Goal: Use online tool/utility: Utilize a website feature to perform a specific function

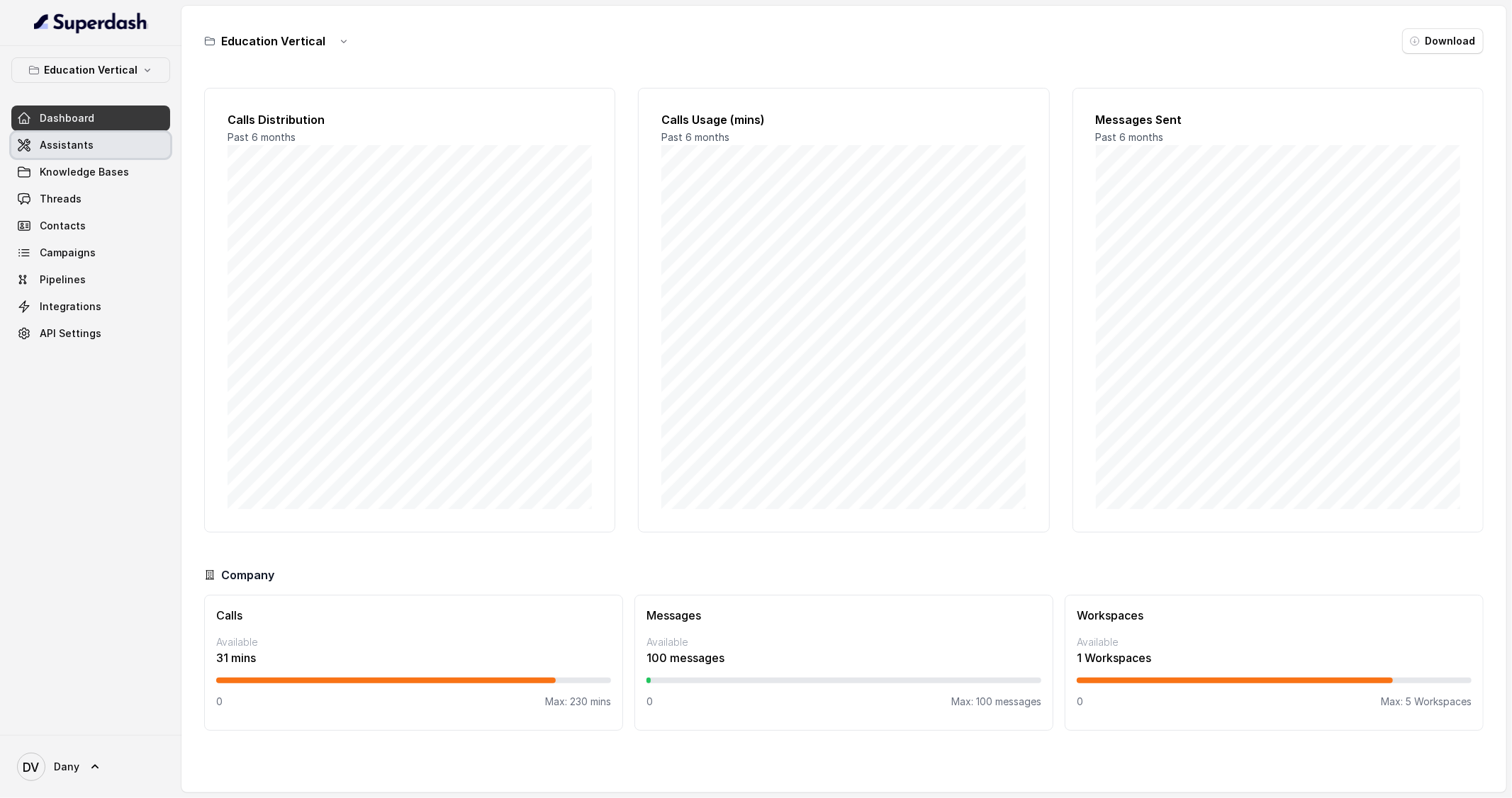
click at [102, 146] on link "Assistants" at bounding box center [90, 146] width 159 height 26
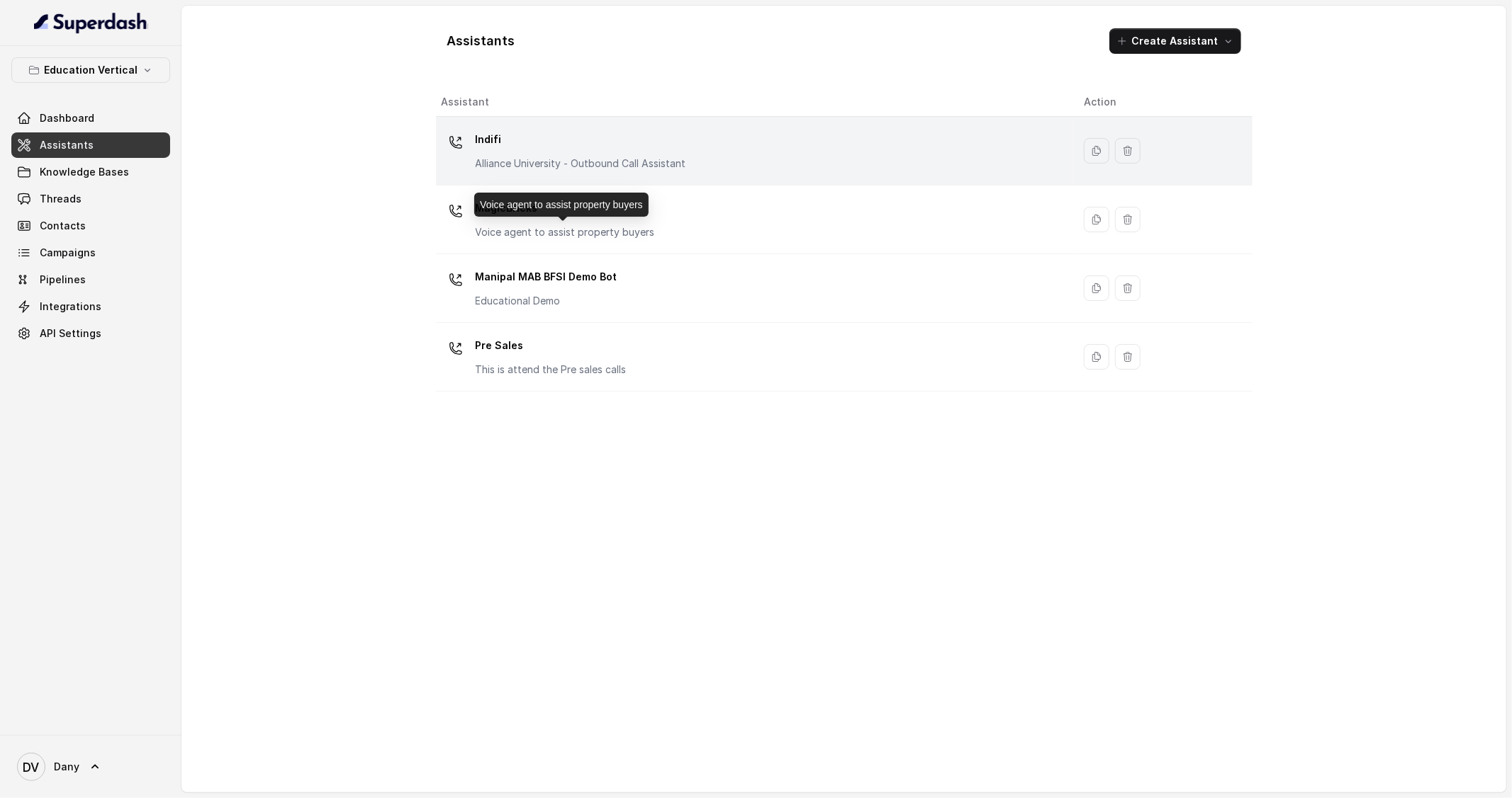
click at [560, 153] on div "Indifi Alliance University - Outbound Call Assistant" at bounding box center [581, 149] width 210 height 42
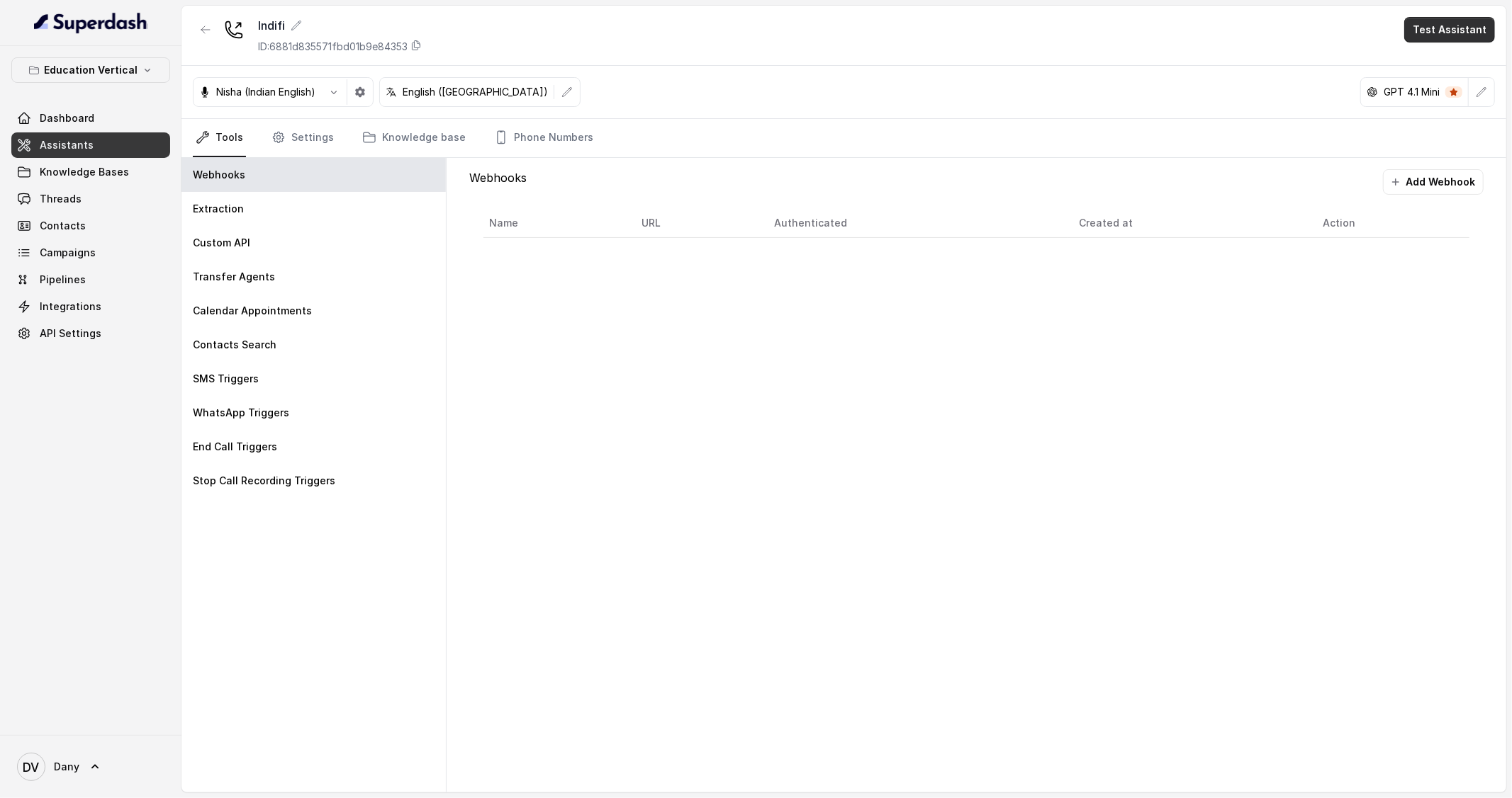
click at [1435, 41] on button "Test Assistant" at bounding box center [1449, 29] width 90 height 26
click at [1460, 66] on button "Phone Call" at bounding box center [1452, 64] width 89 height 26
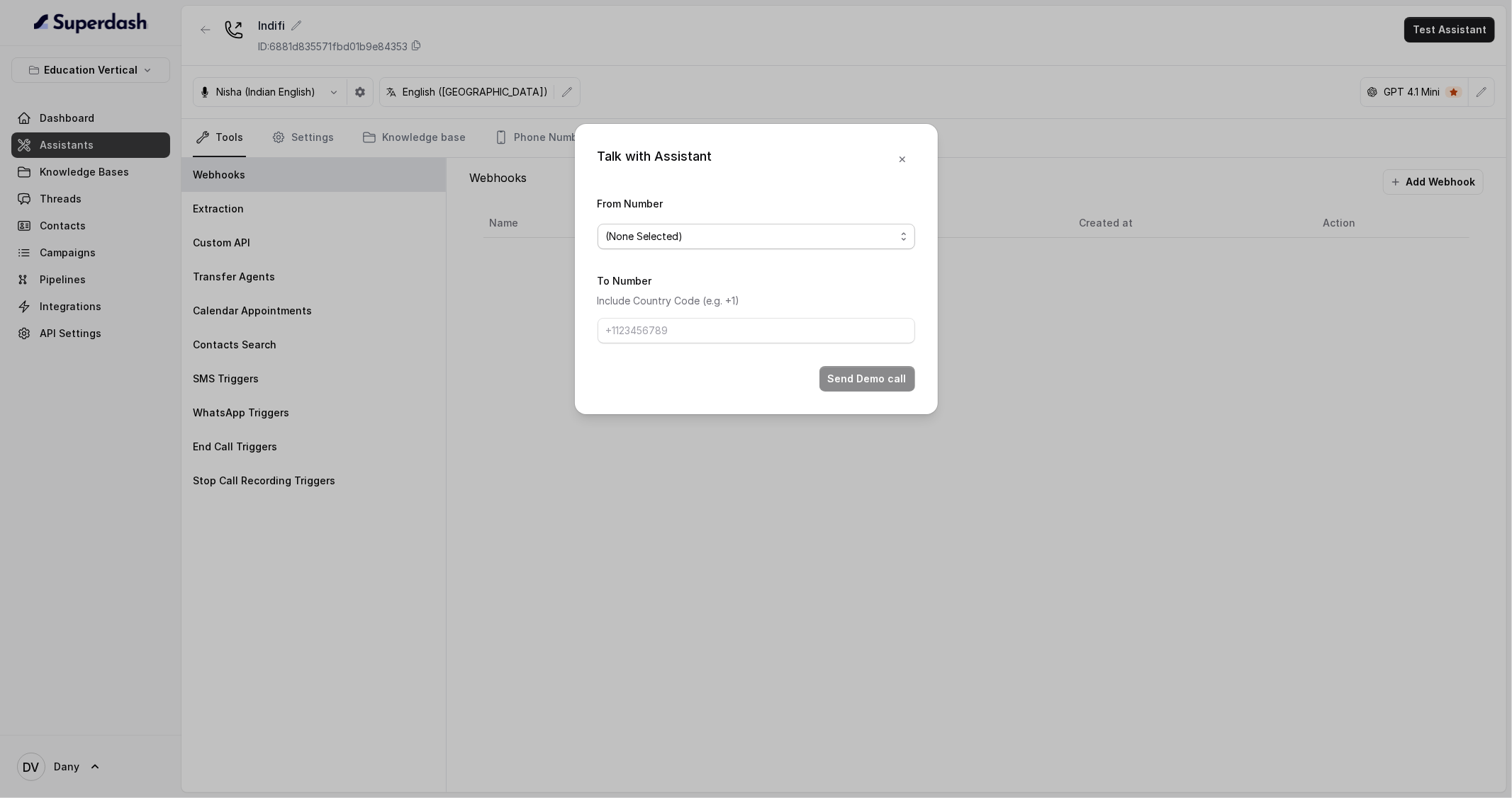
click at [703, 240] on span "(None Selected)" at bounding box center [750, 237] width 289 height 17
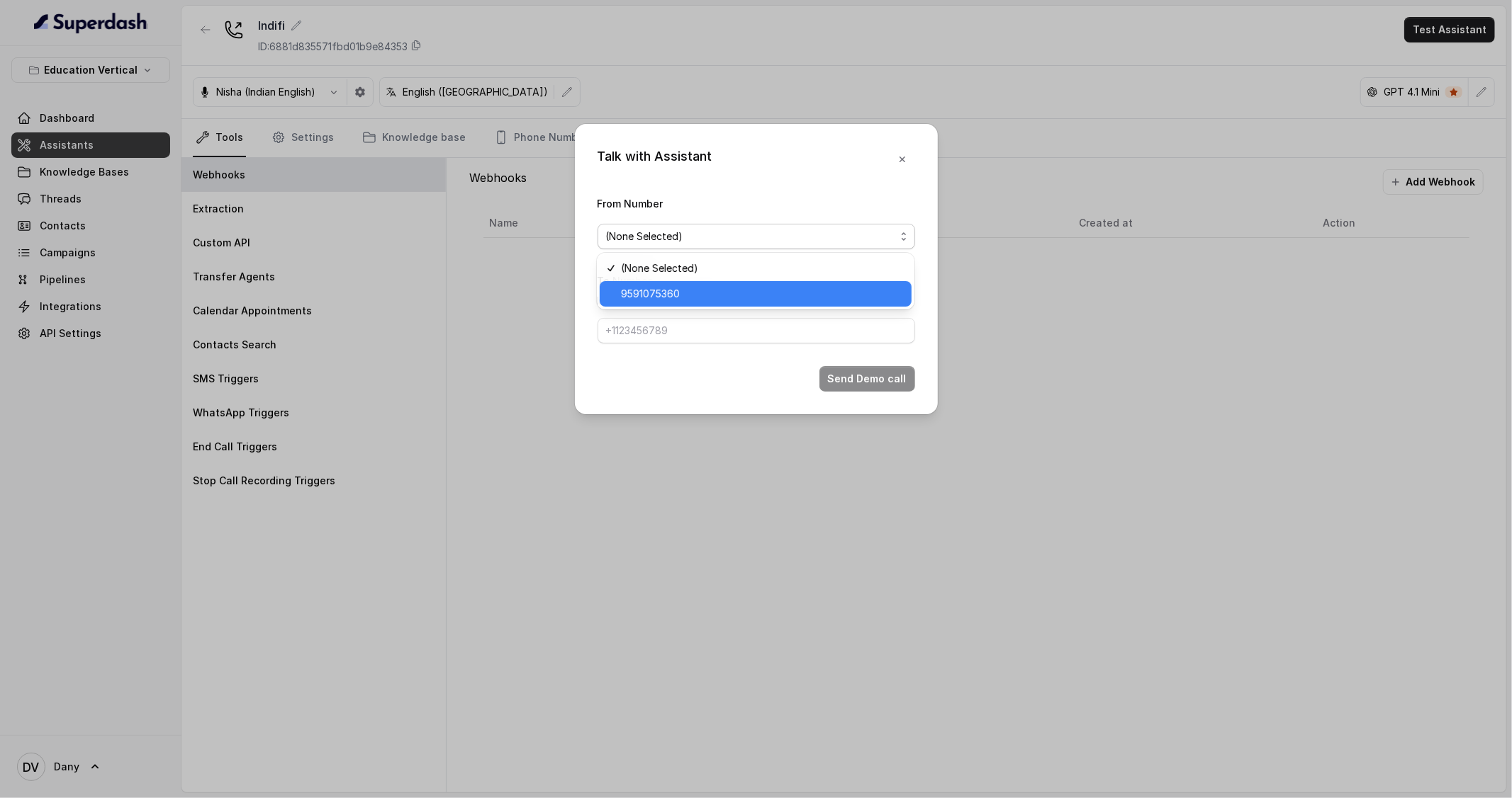
click at [679, 287] on span "9591075360" at bounding box center [762, 294] width 282 height 17
click at [665, 323] on input "To Number" at bounding box center [756, 331] width 317 height 26
type input "+919856035603"
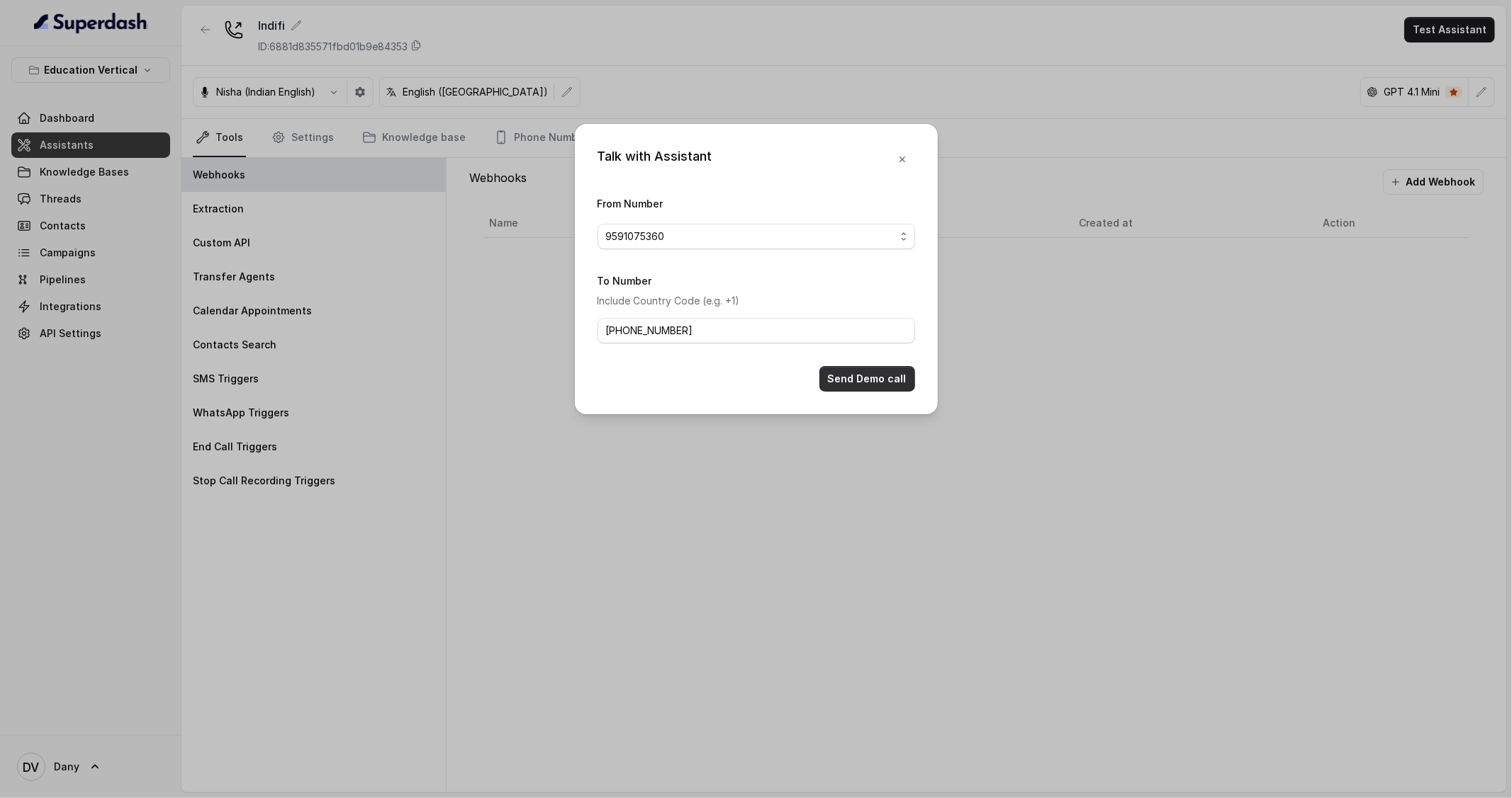
click at [856, 378] on button "Send Demo call" at bounding box center [868, 379] width 96 height 26
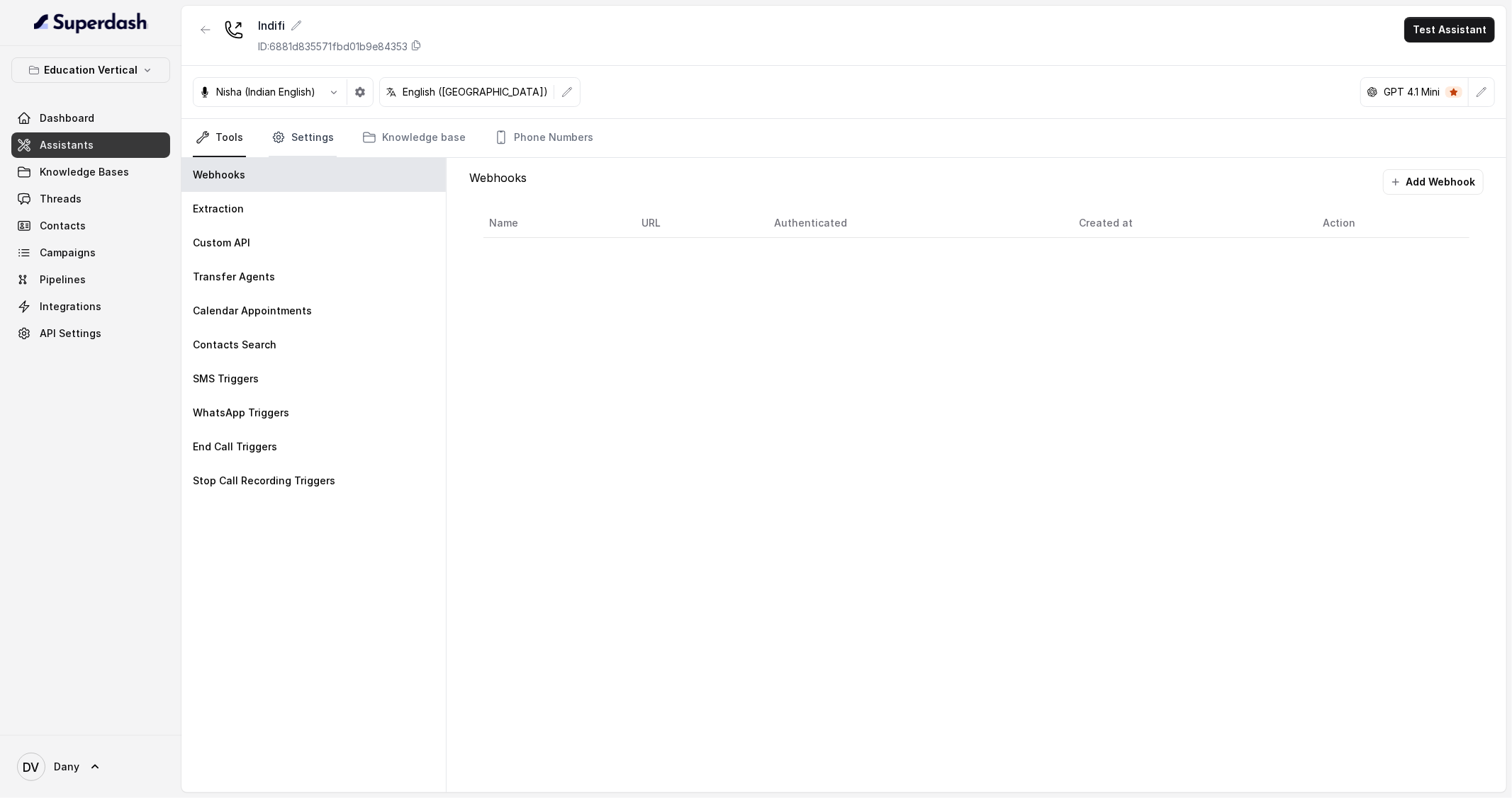
click at [301, 135] on link "Settings" at bounding box center [302, 138] width 68 height 39
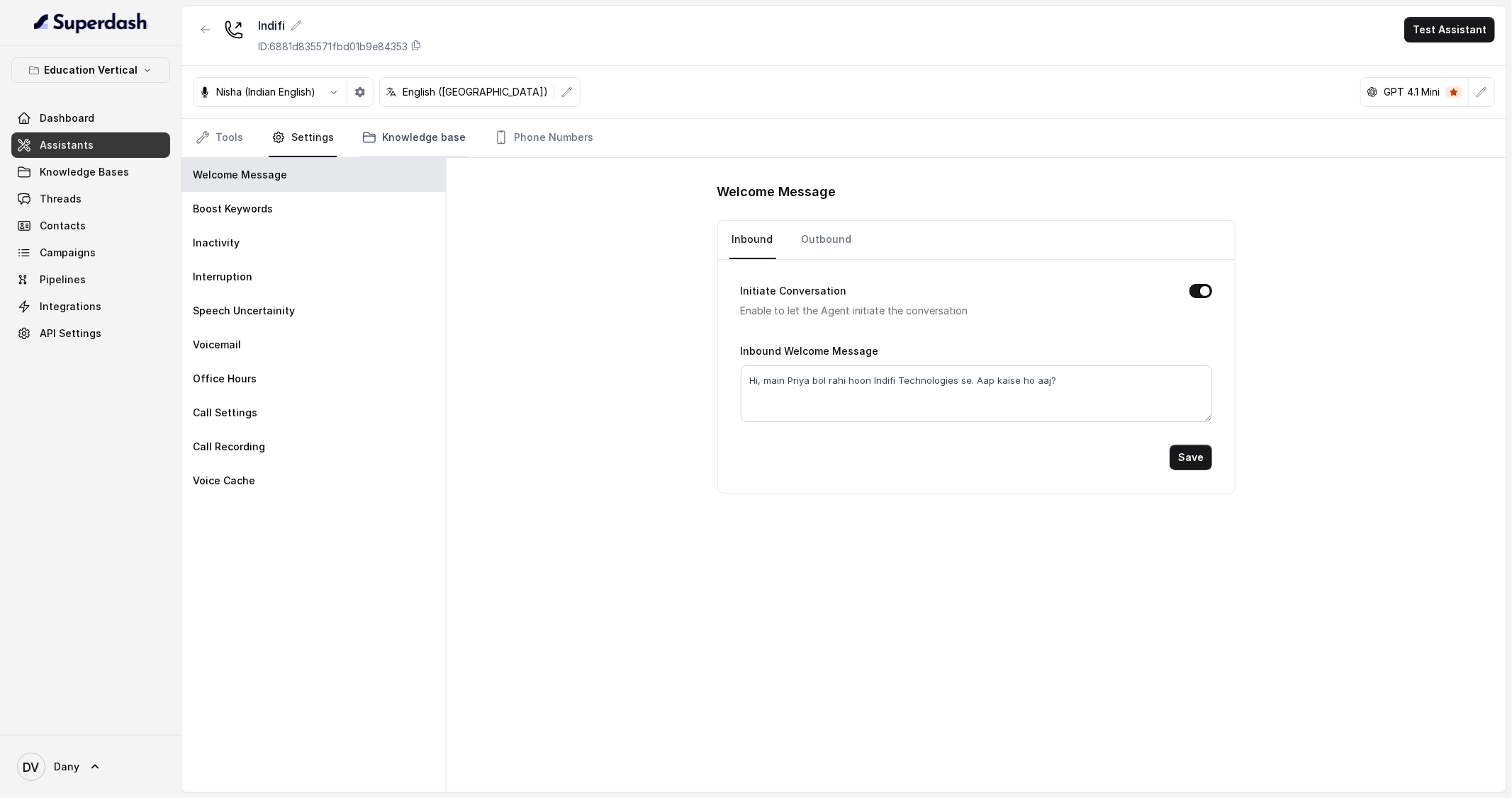
click at [394, 139] on link "Knowledge base" at bounding box center [414, 138] width 109 height 39
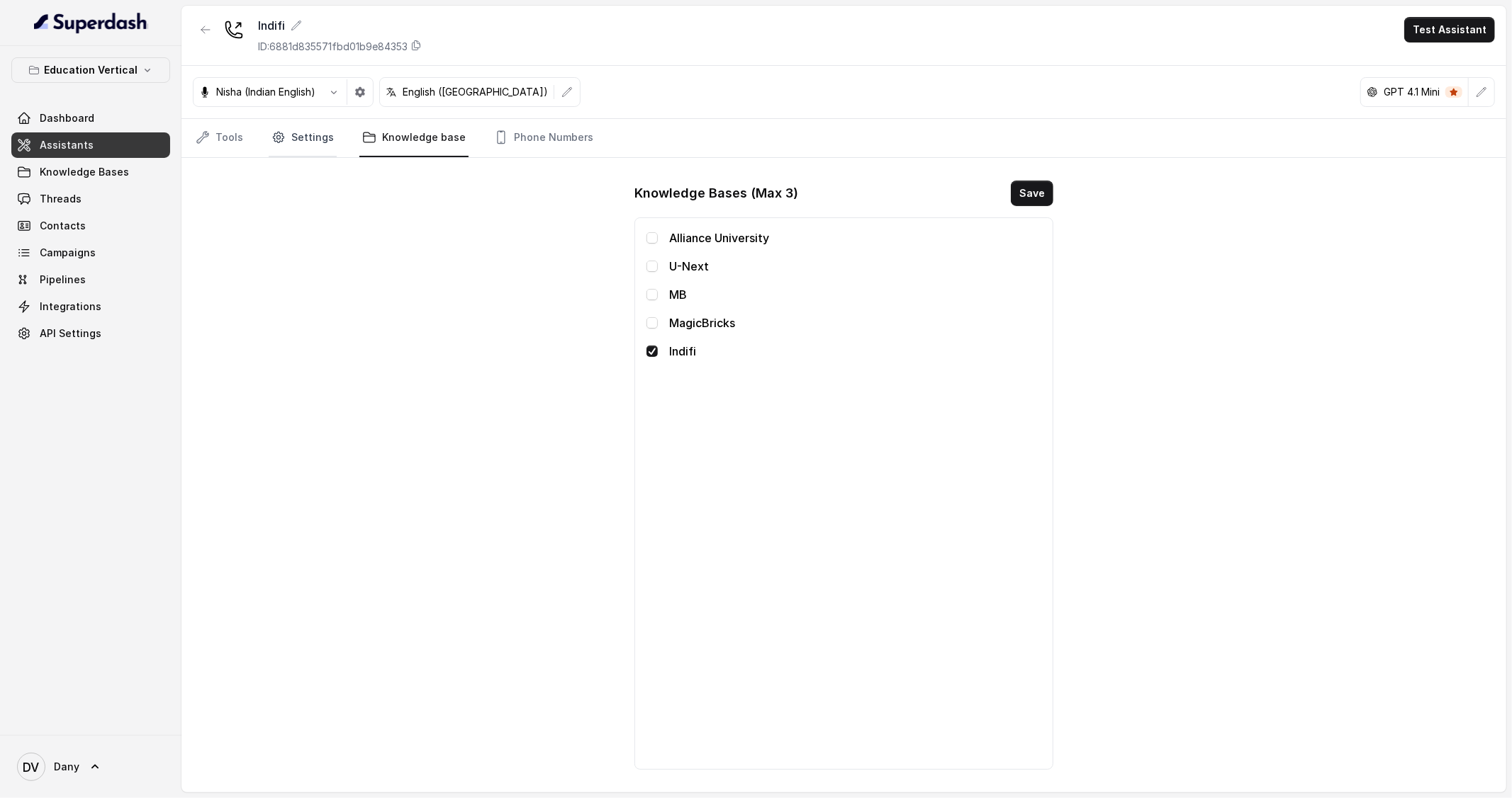
click at [322, 152] on link "Settings" at bounding box center [302, 138] width 68 height 39
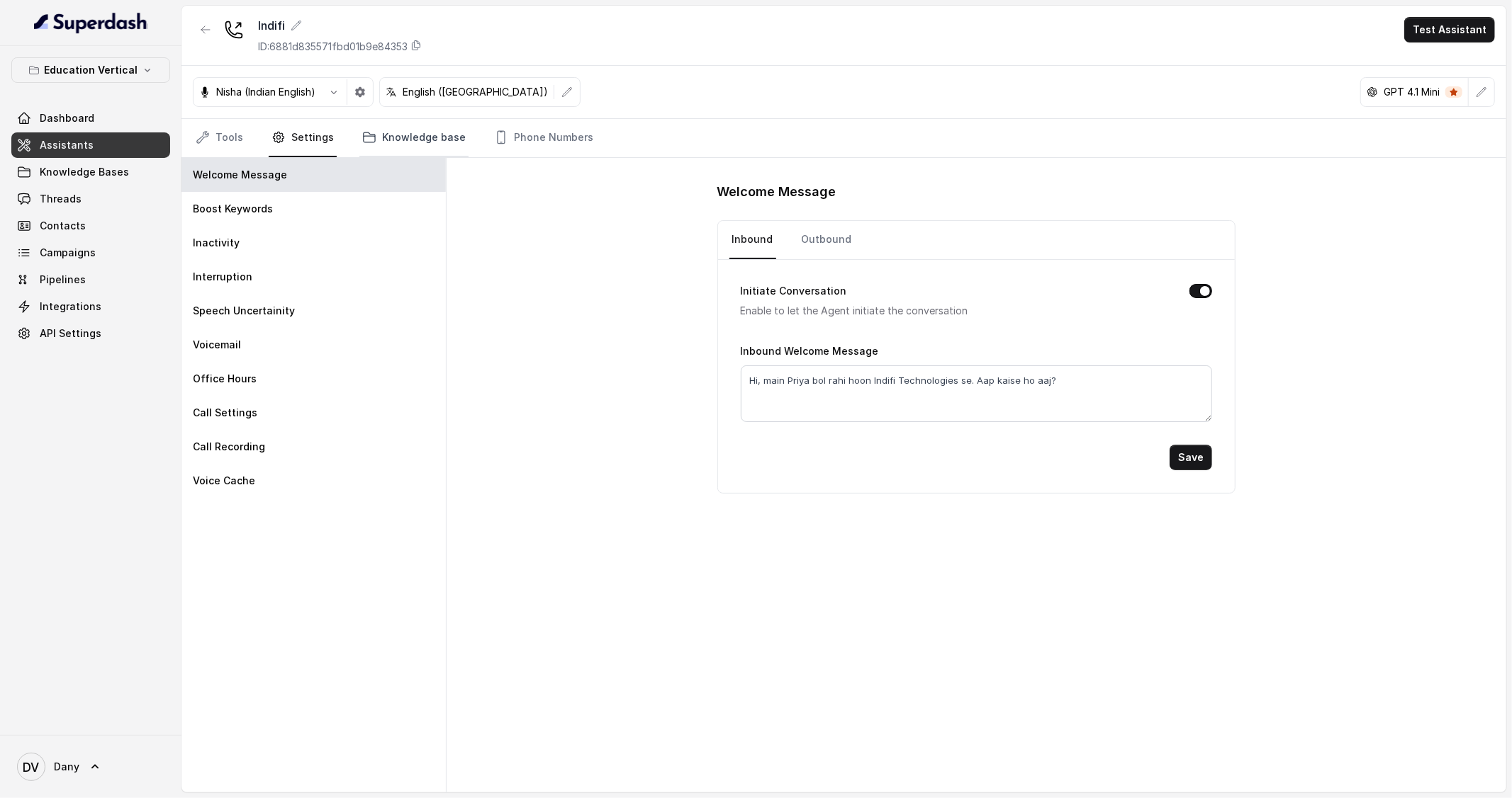
click at [397, 134] on link "Knowledge base" at bounding box center [414, 138] width 109 height 39
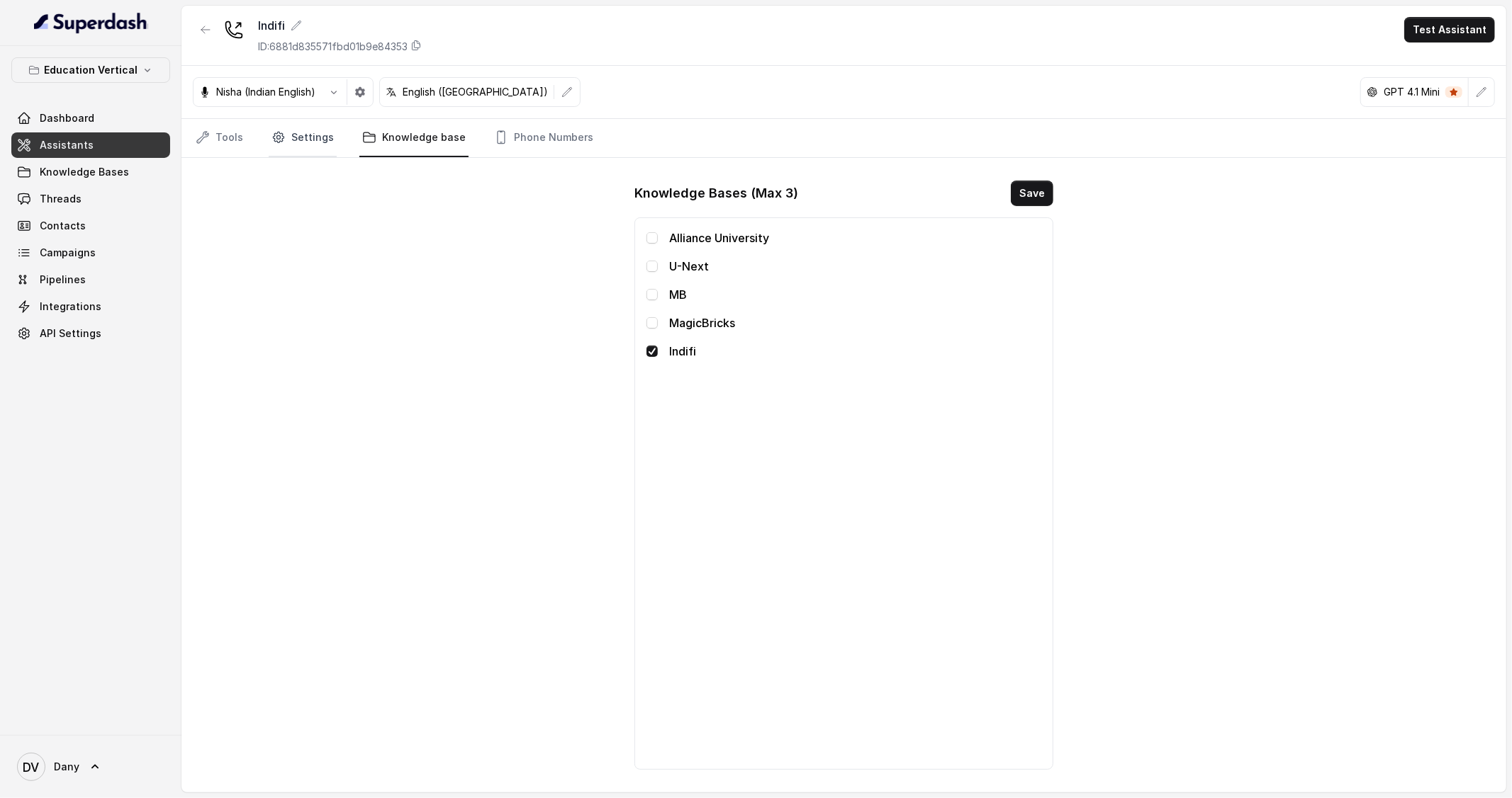
click at [274, 121] on link "Settings" at bounding box center [302, 138] width 68 height 39
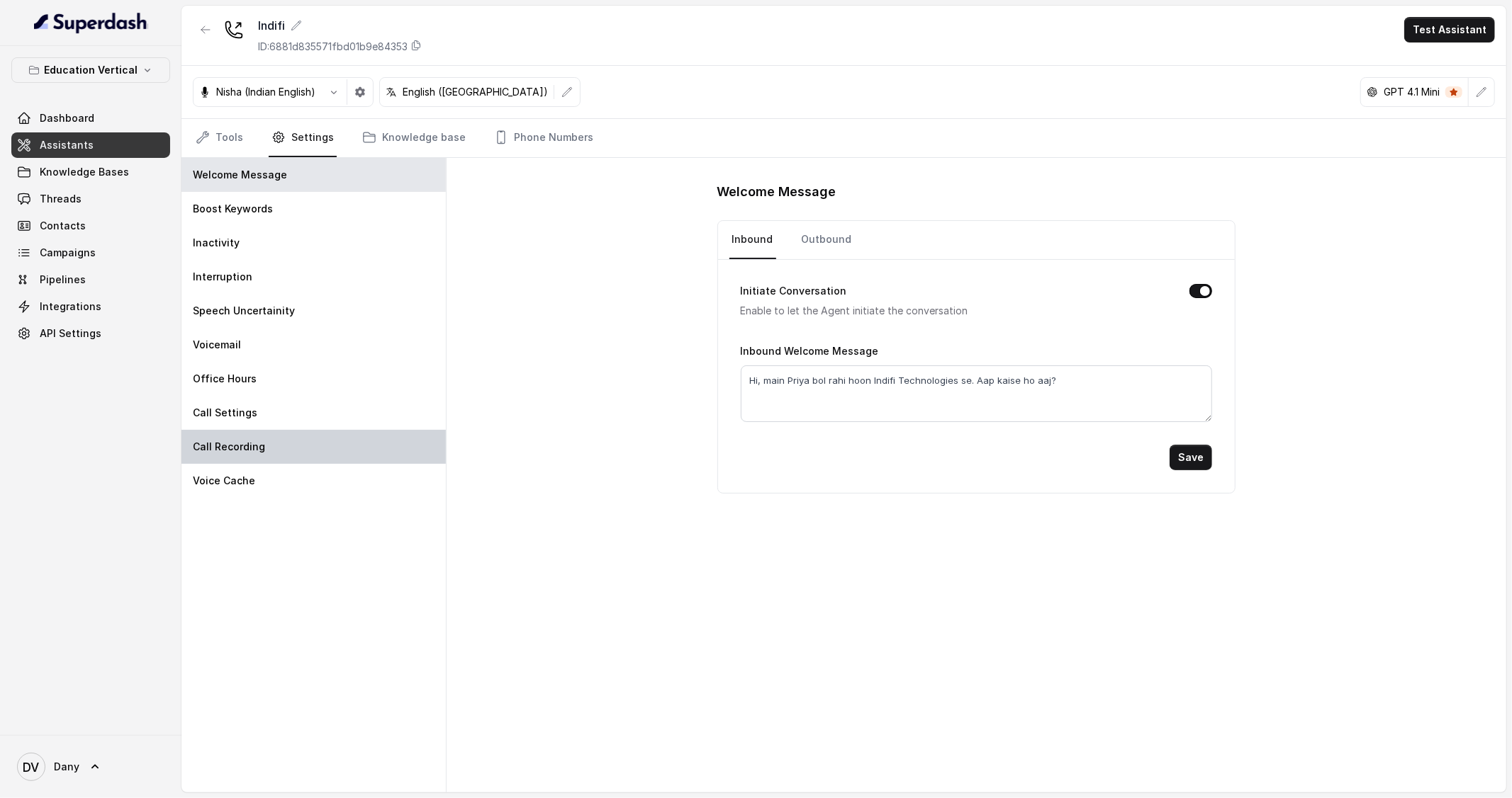
click at [280, 450] on div "Call Recording" at bounding box center [313, 447] width 265 height 34
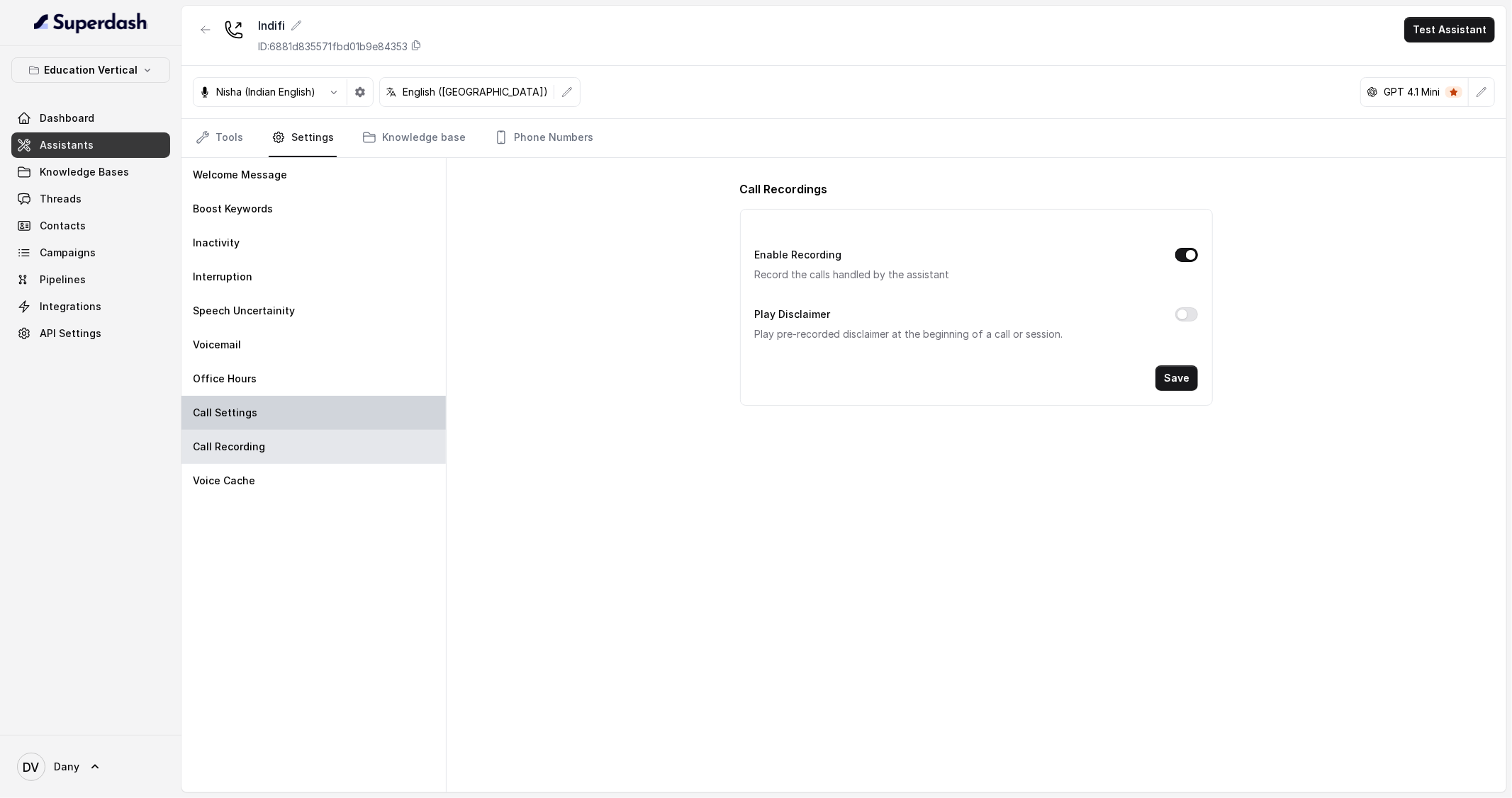
click at [278, 424] on div "Call Settings" at bounding box center [313, 413] width 265 height 34
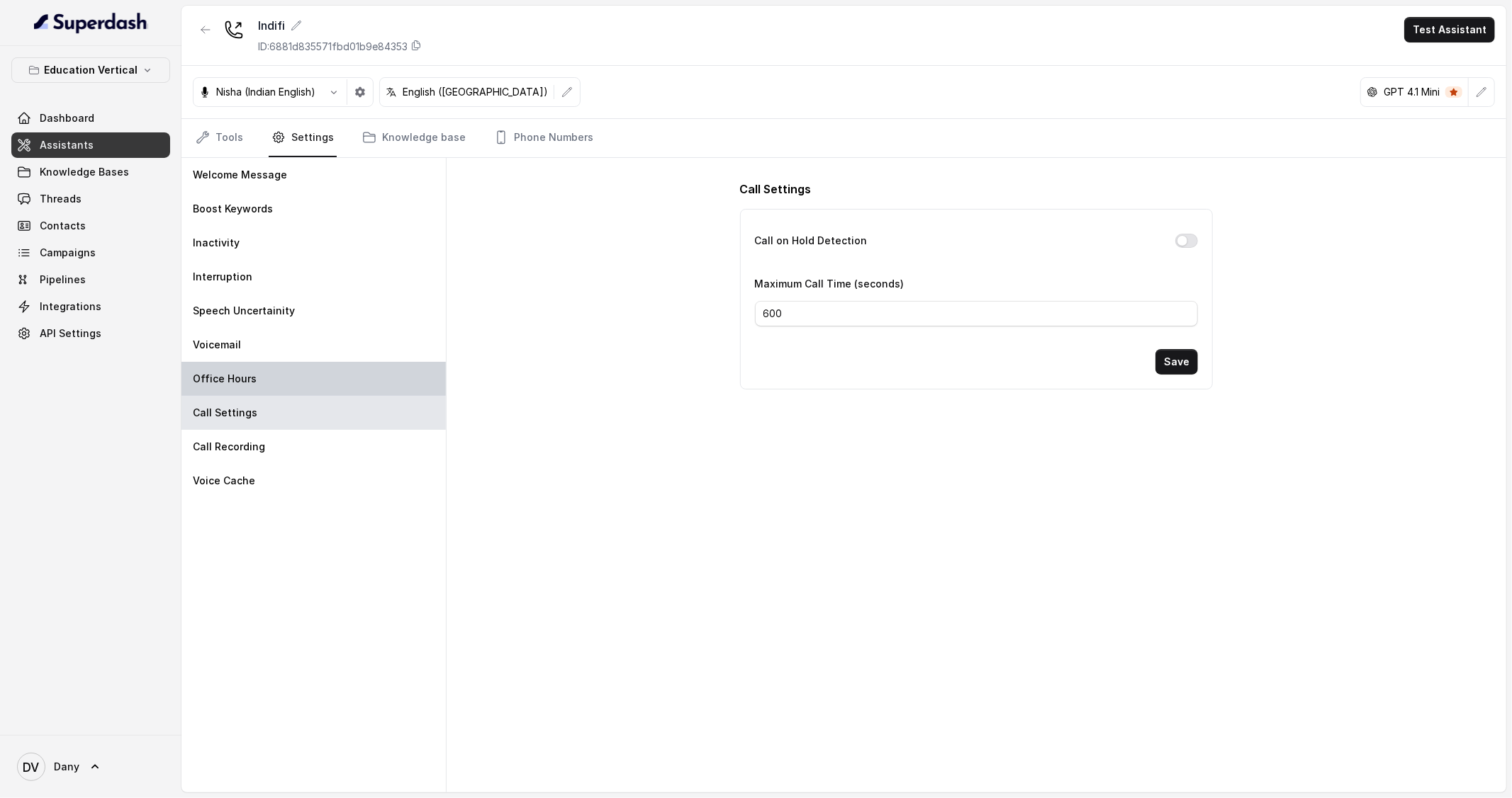
click at [265, 388] on div "Office Hours" at bounding box center [313, 379] width 265 height 34
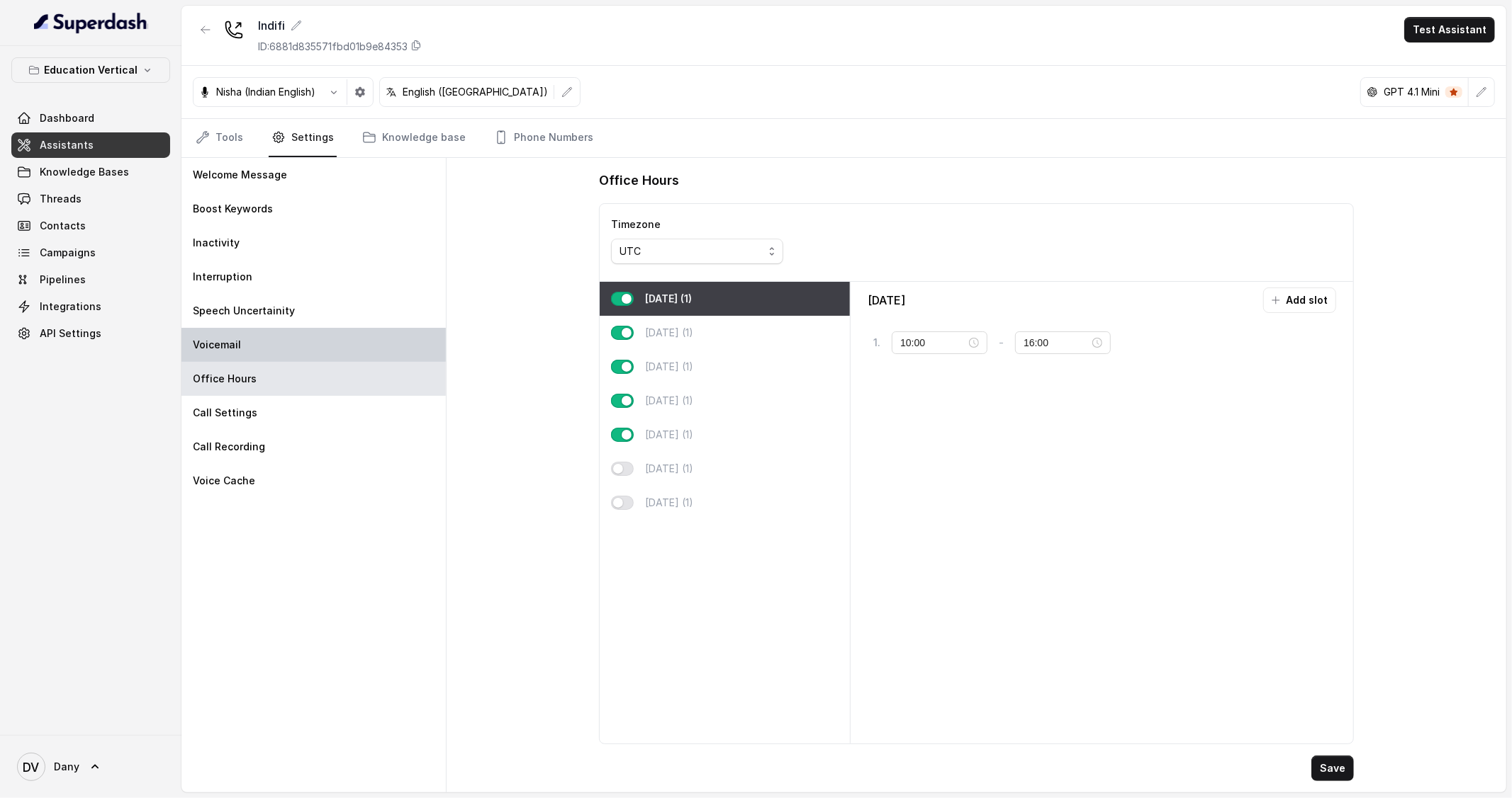
click at [254, 344] on div "Voicemail" at bounding box center [313, 345] width 265 height 34
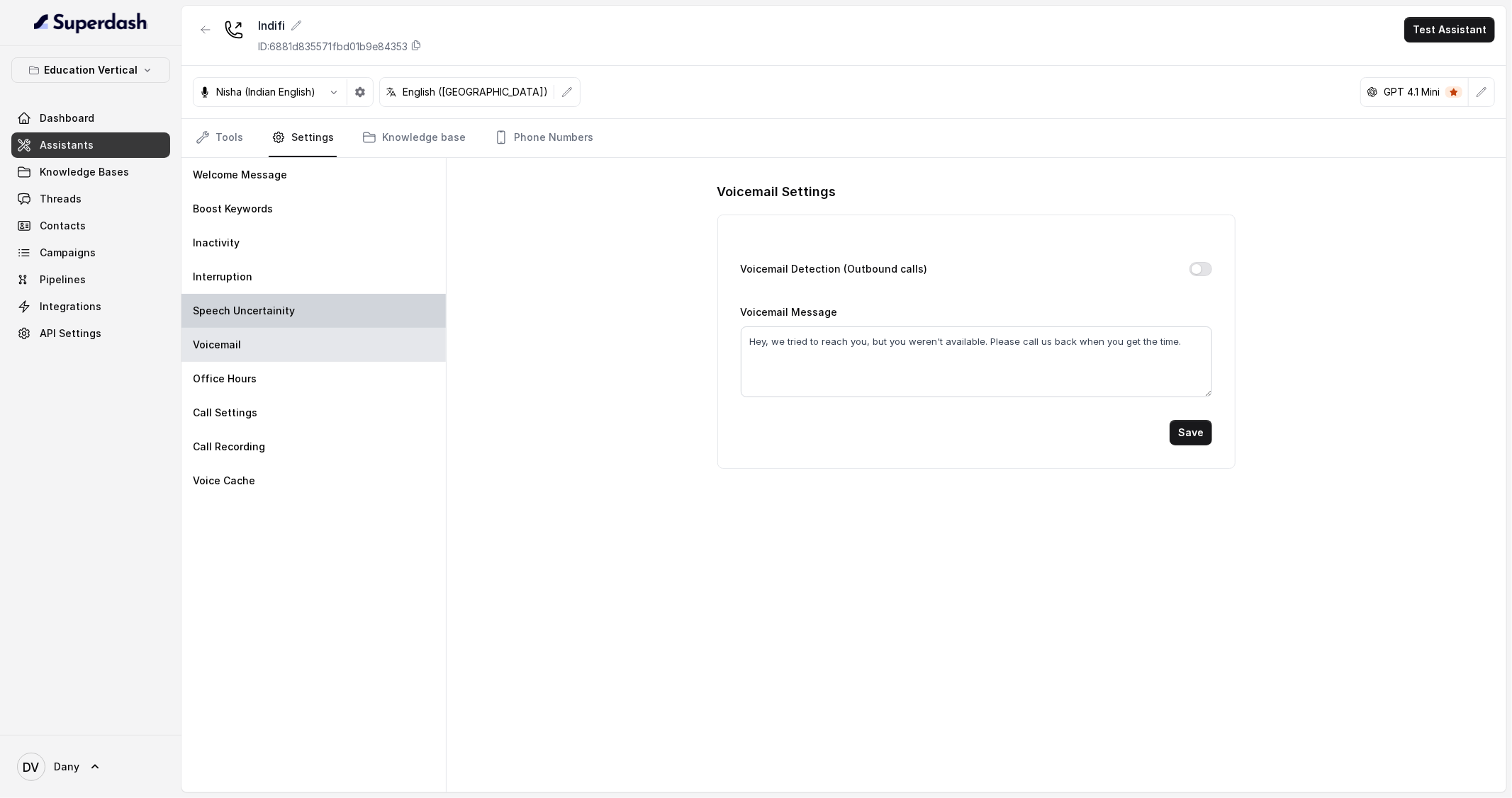
click at [260, 313] on p "Speech Uncertainity" at bounding box center [243, 311] width 102 height 14
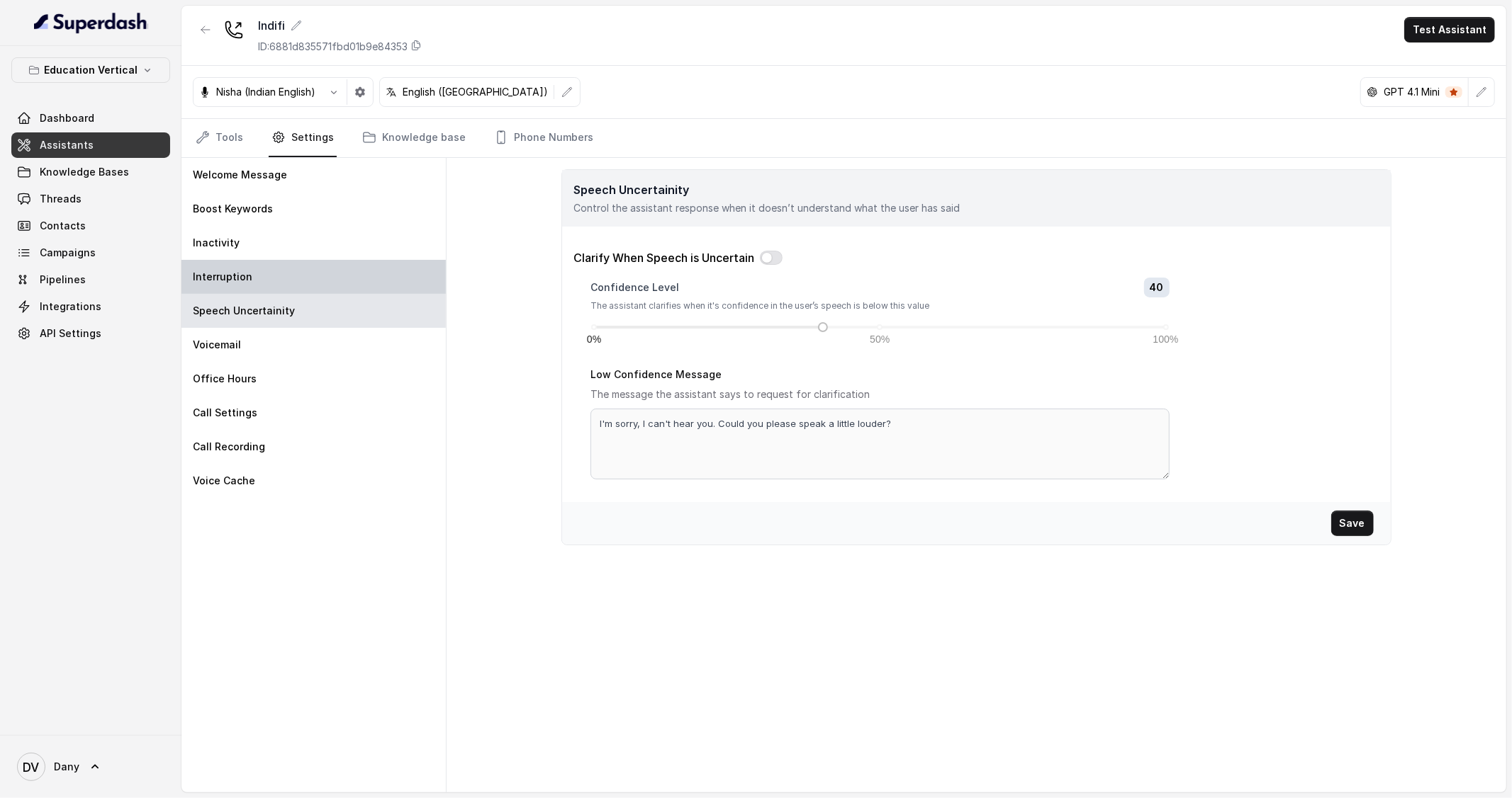
click at [268, 283] on div "Interruption" at bounding box center [313, 276] width 265 height 34
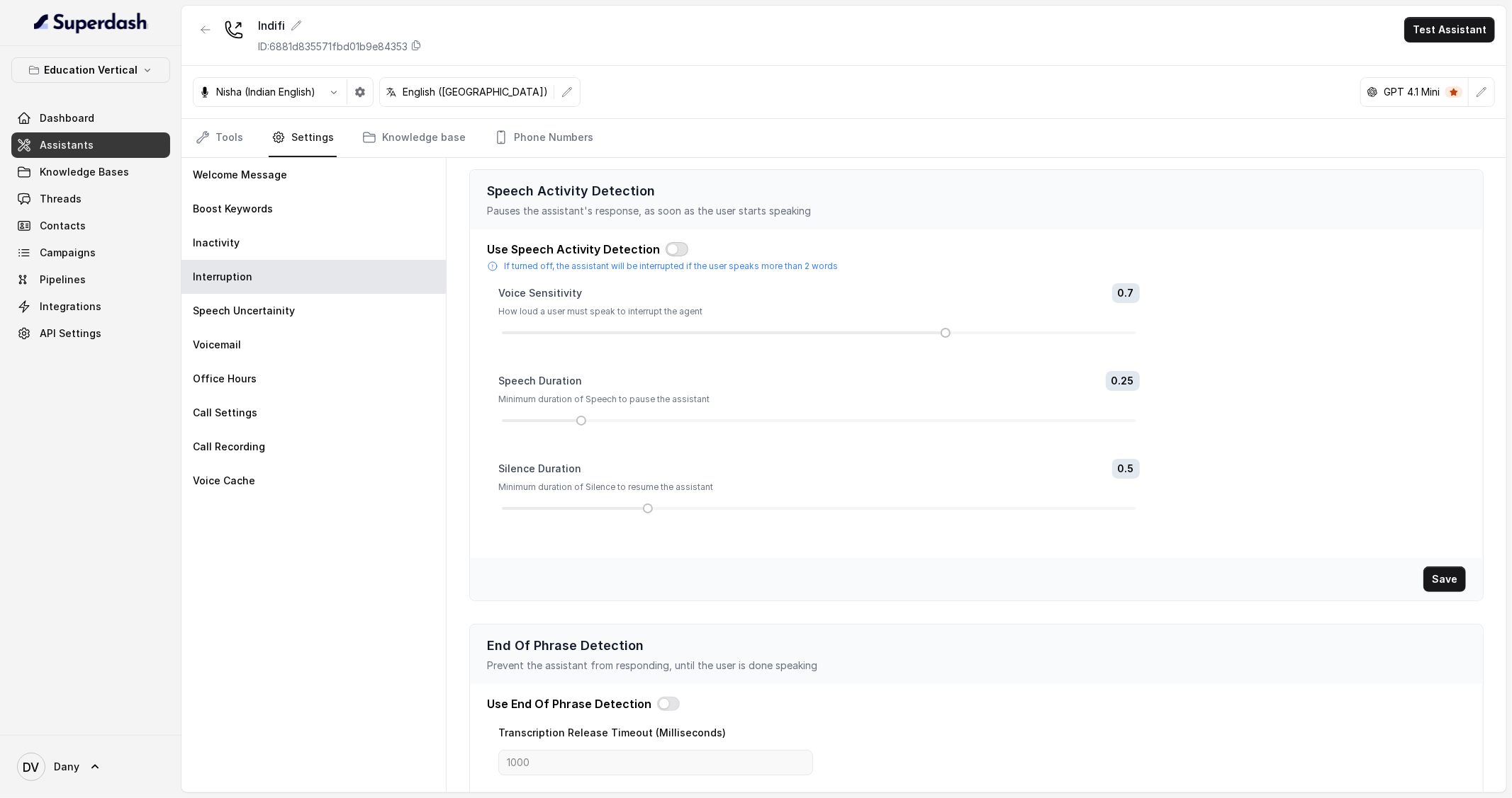
click at [672, 243] on button "button" at bounding box center [677, 249] width 23 height 14
click at [1443, 584] on button "Save" at bounding box center [1445, 580] width 42 height 26
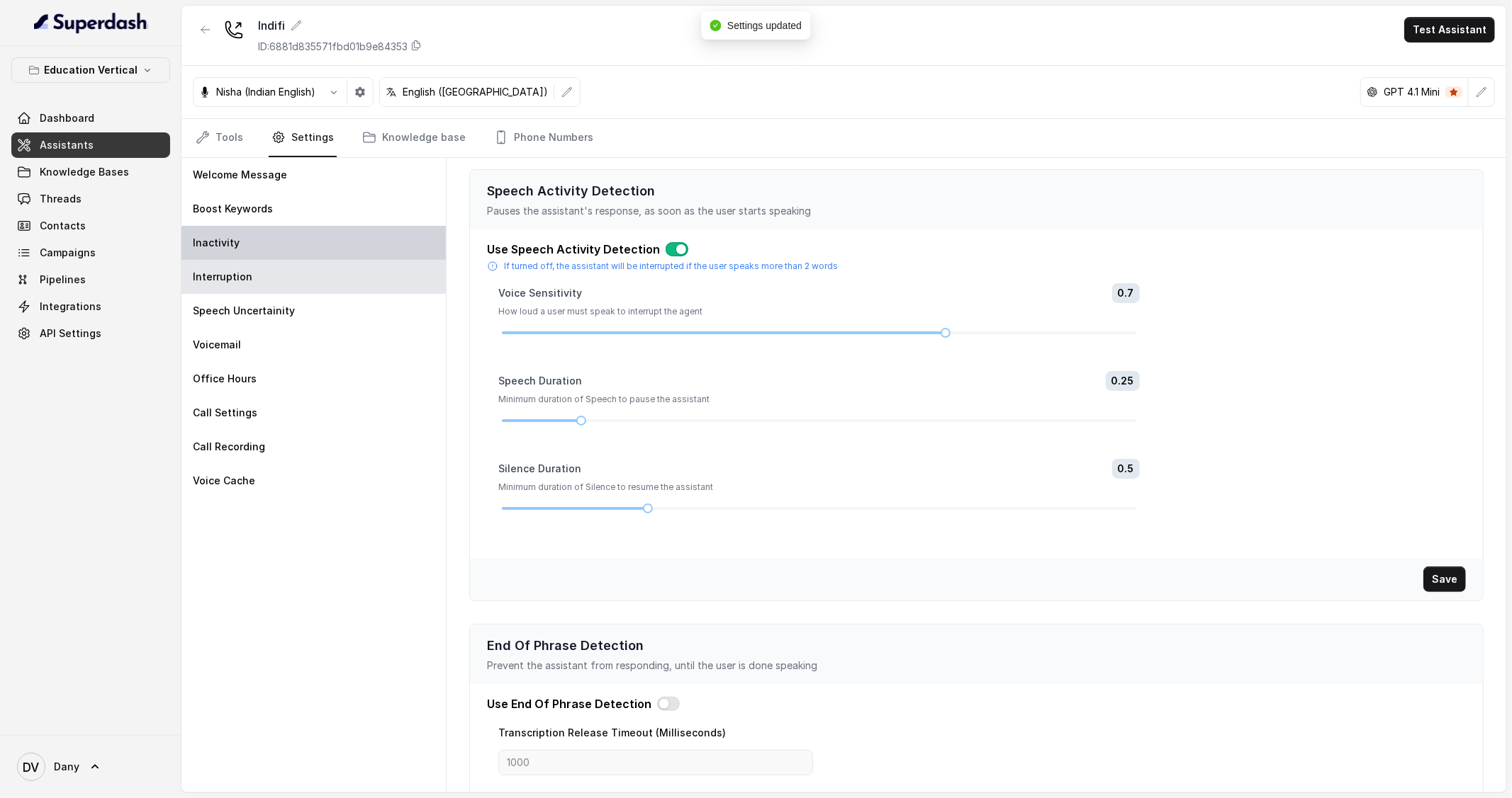
click at [209, 243] on p "Inactivity" at bounding box center [216, 242] width 47 height 14
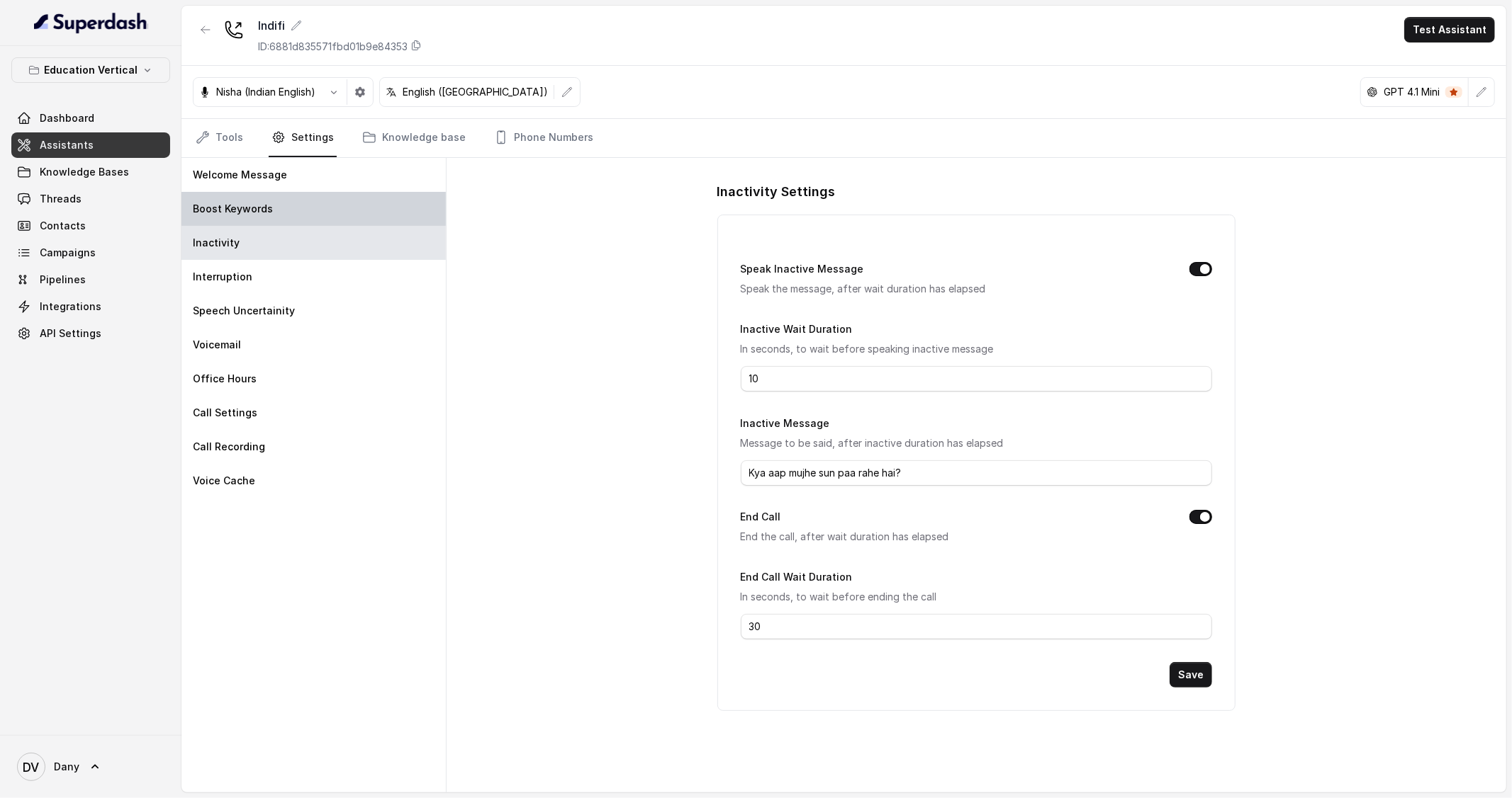
click at [330, 217] on div "Boost Keywords" at bounding box center [313, 208] width 265 height 34
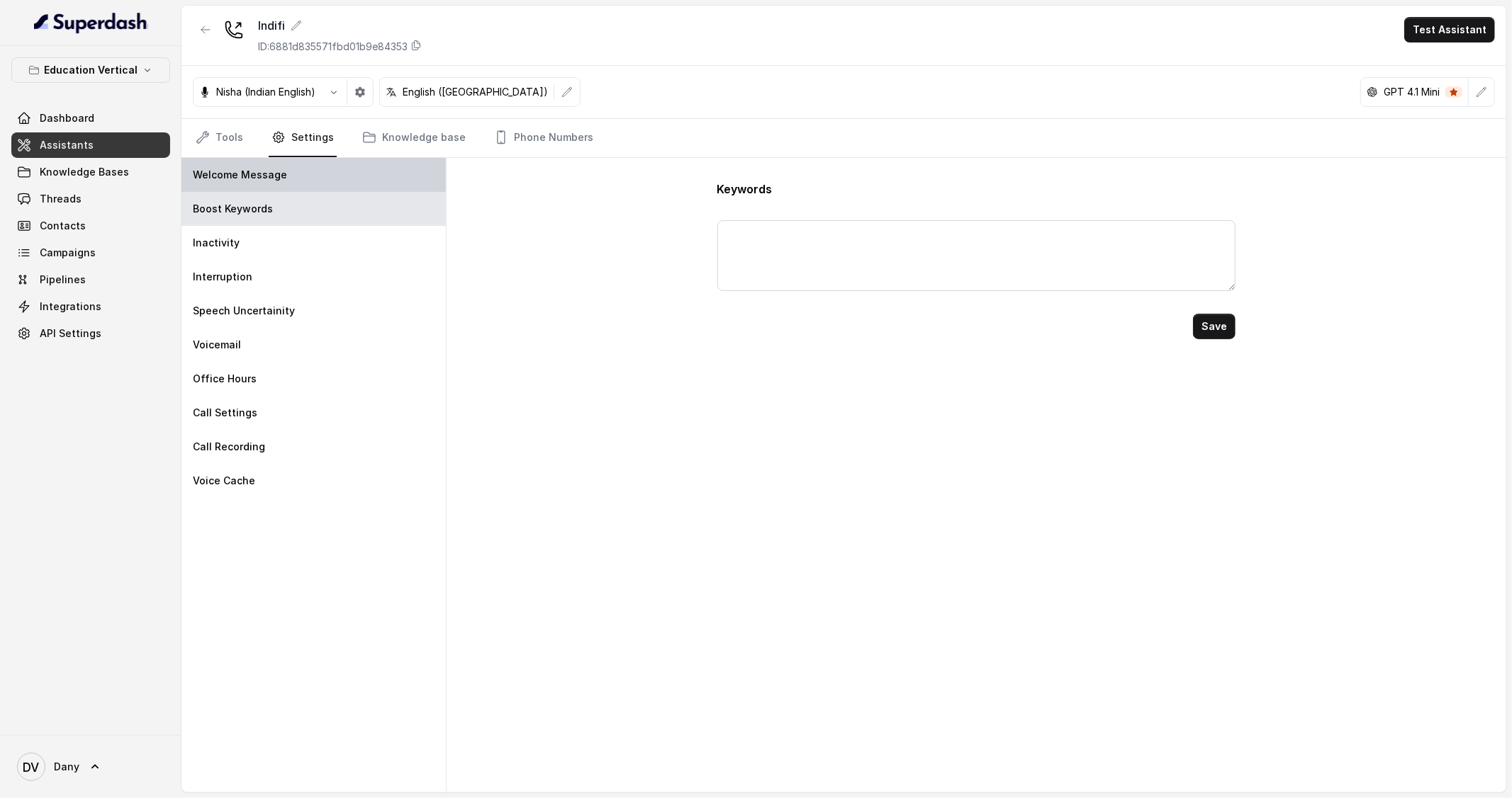
click at [317, 182] on div "Welcome Message" at bounding box center [313, 174] width 265 height 34
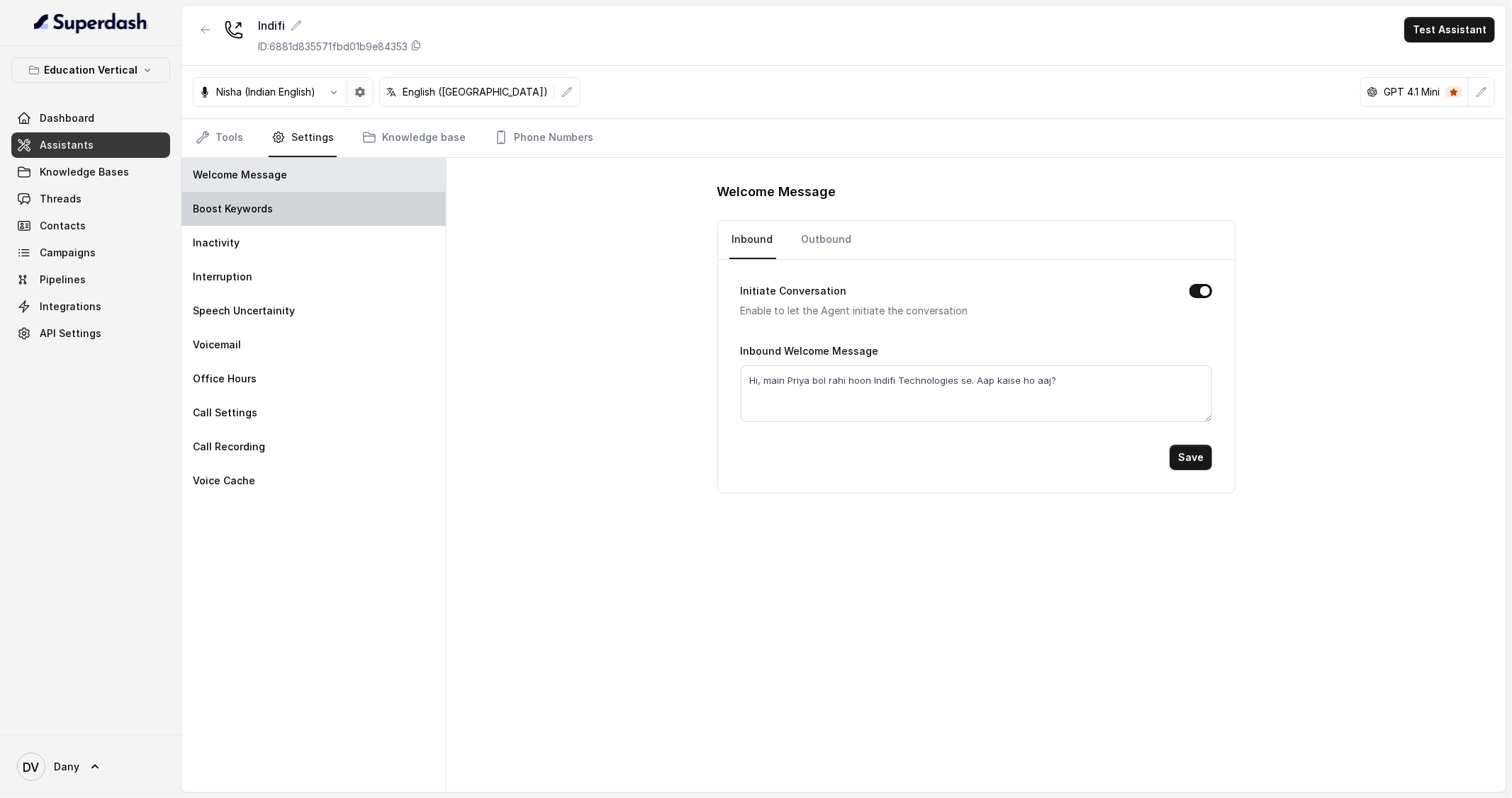
click at [345, 219] on div "Boost Keywords" at bounding box center [313, 208] width 265 height 34
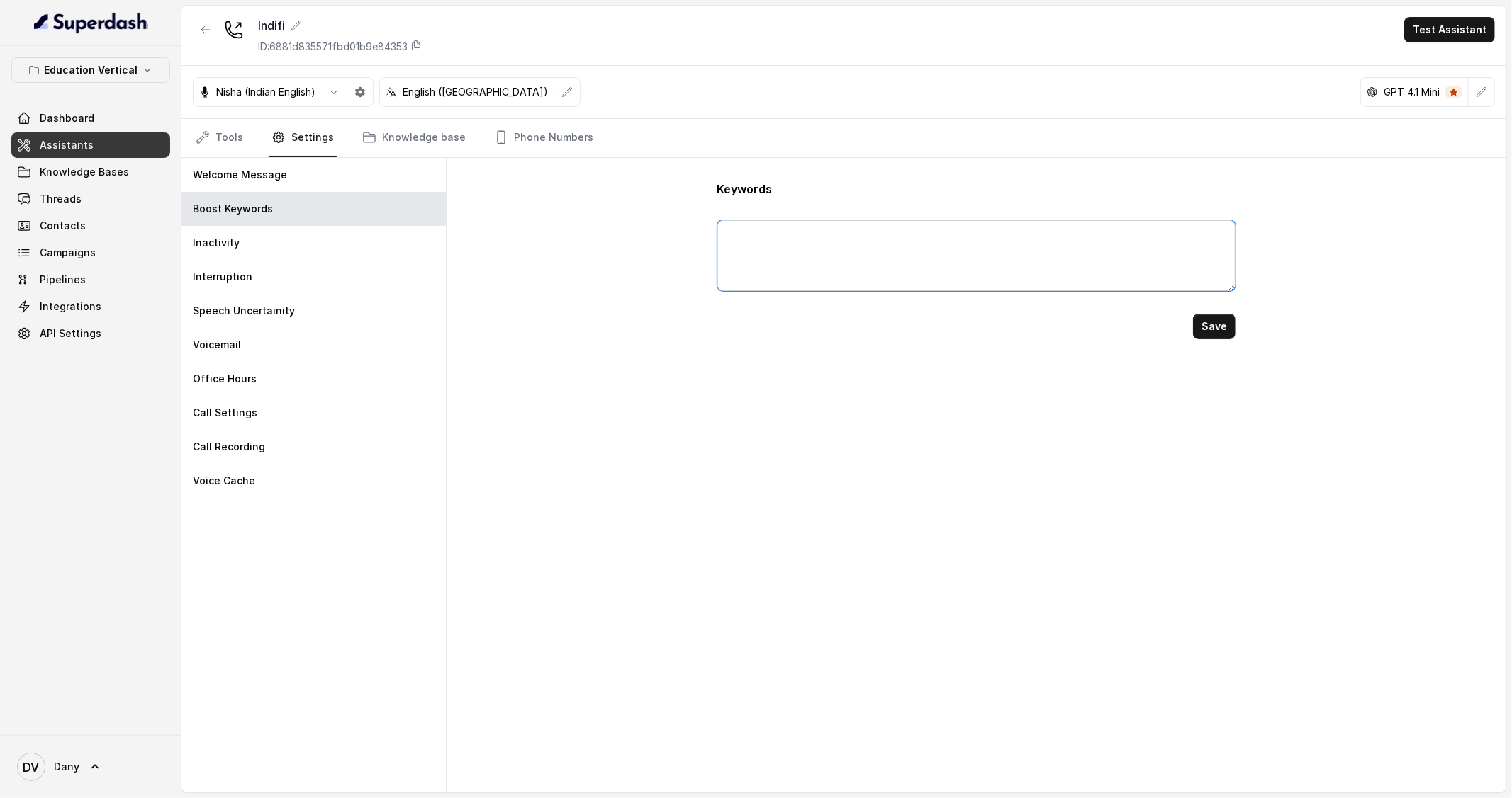
click at [807, 266] on textarea at bounding box center [976, 255] width 519 height 71
type textarea "Indifi"
click at [1200, 335] on button "Save" at bounding box center [1214, 327] width 42 height 26
type textarea "Indifi"
click at [302, 167] on div "Welcome Message" at bounding box center [313, 174] width 265 height 34
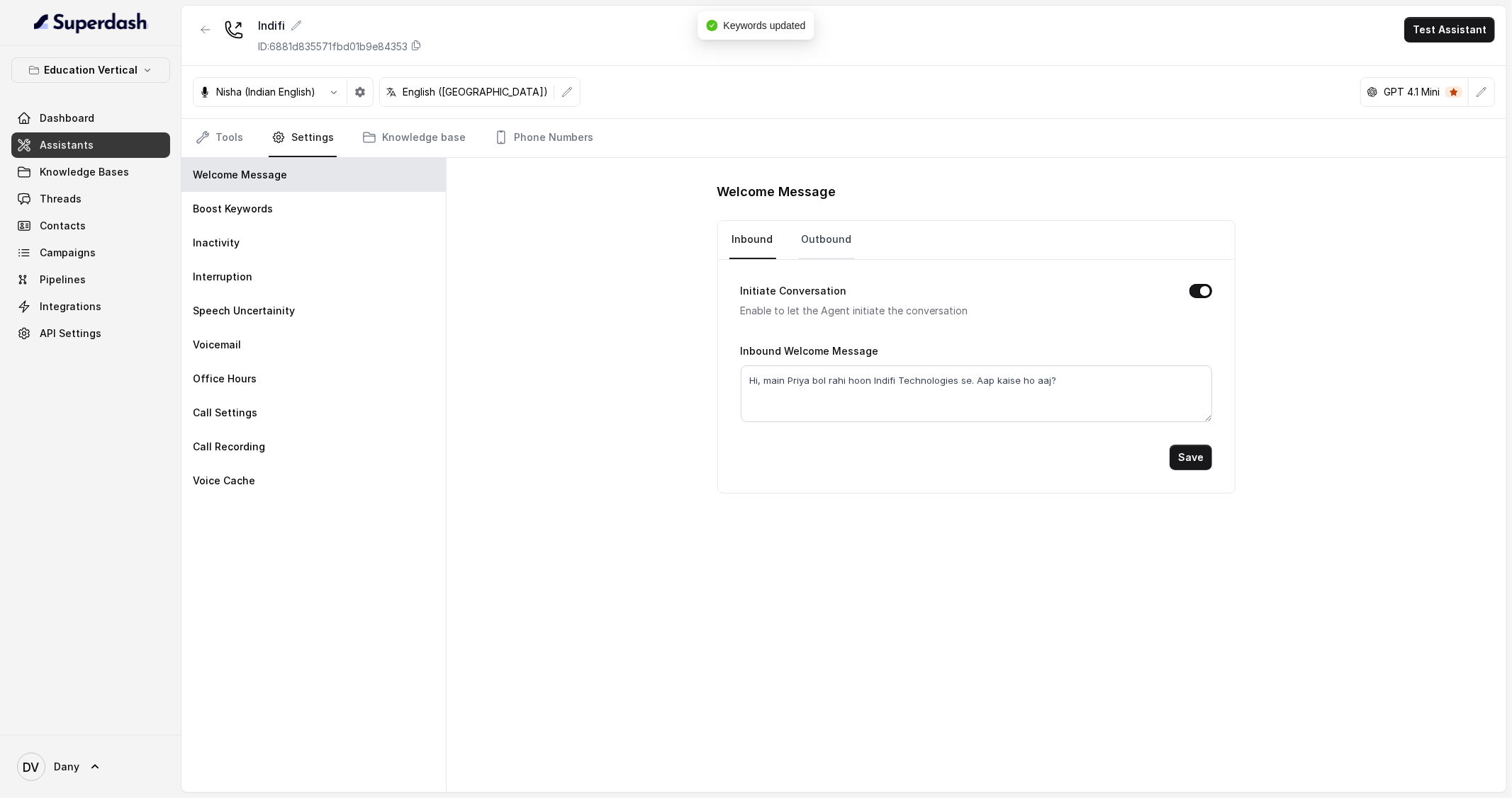
click at [820, 251] on link "Outbound" at bounding box center [826, 241] width 56 height 39
click at [399, 151] on link "Knowledge base" at bounding box center [414, 138] width 109 height 39
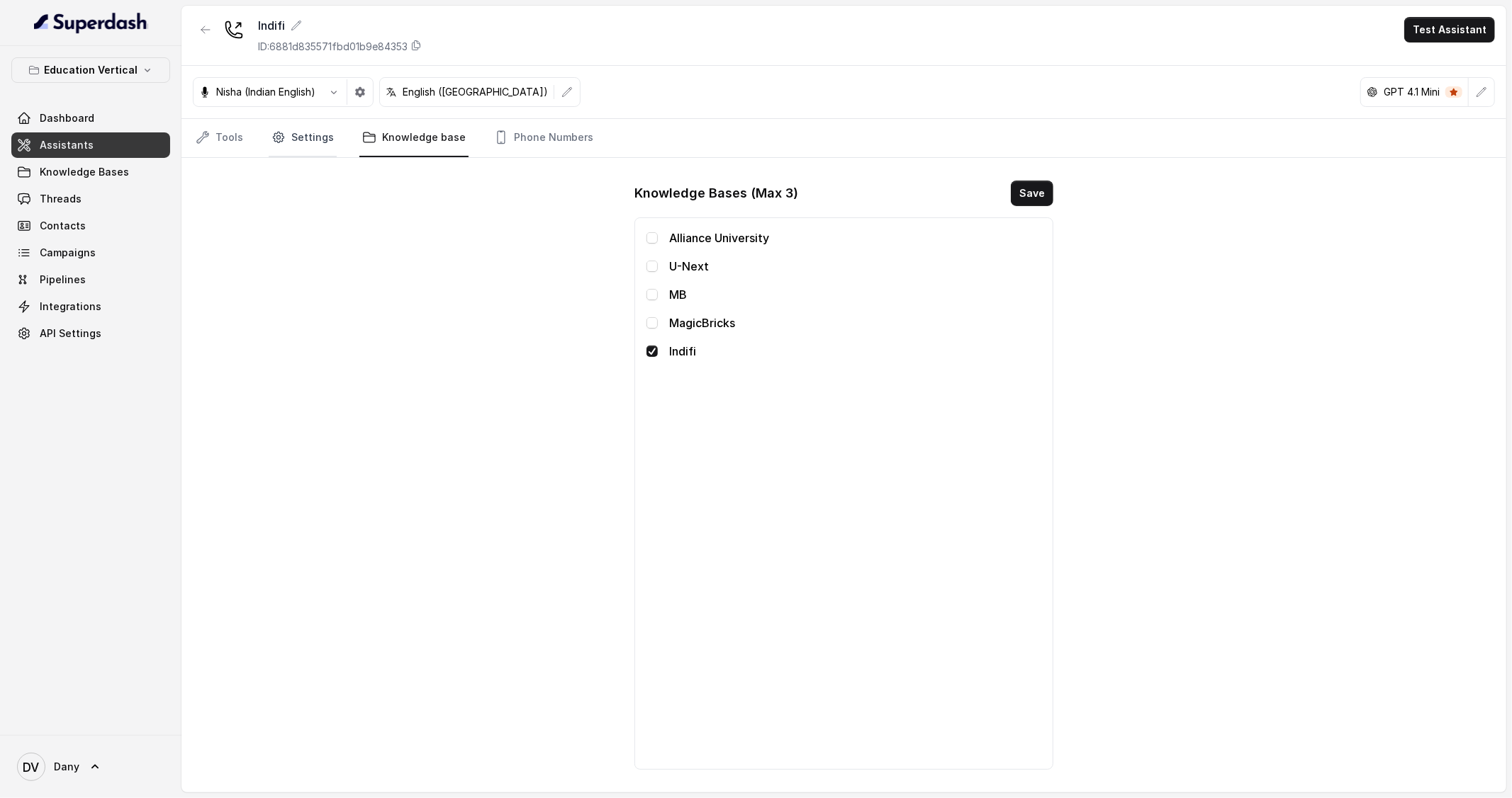
click at [286, 141] on link "Settings" at bounding box center [302, 138] width 68 height 39
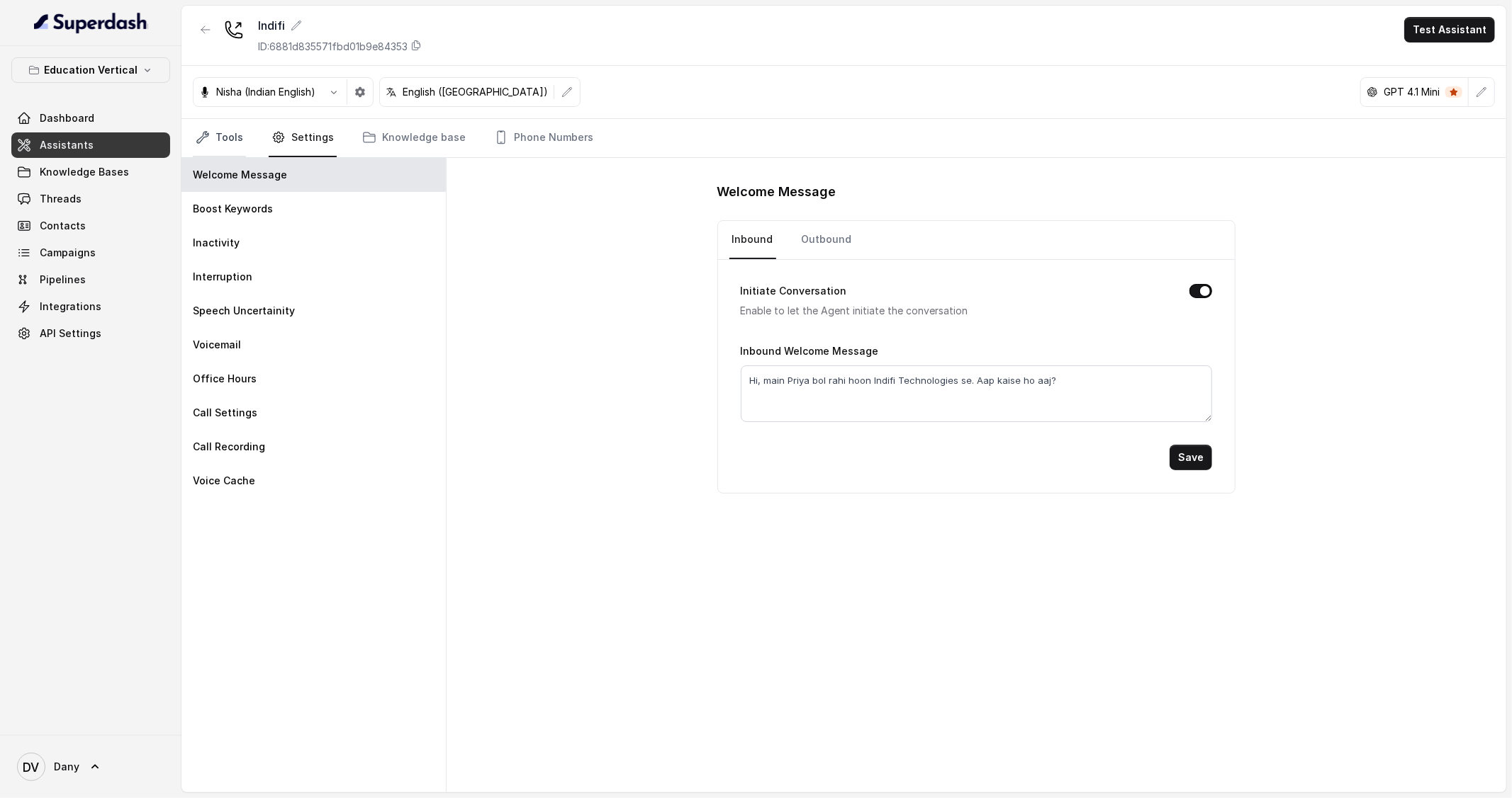
click at [212, 139] on link "Tools" at bounding box center [219, 138] width 53 height 39
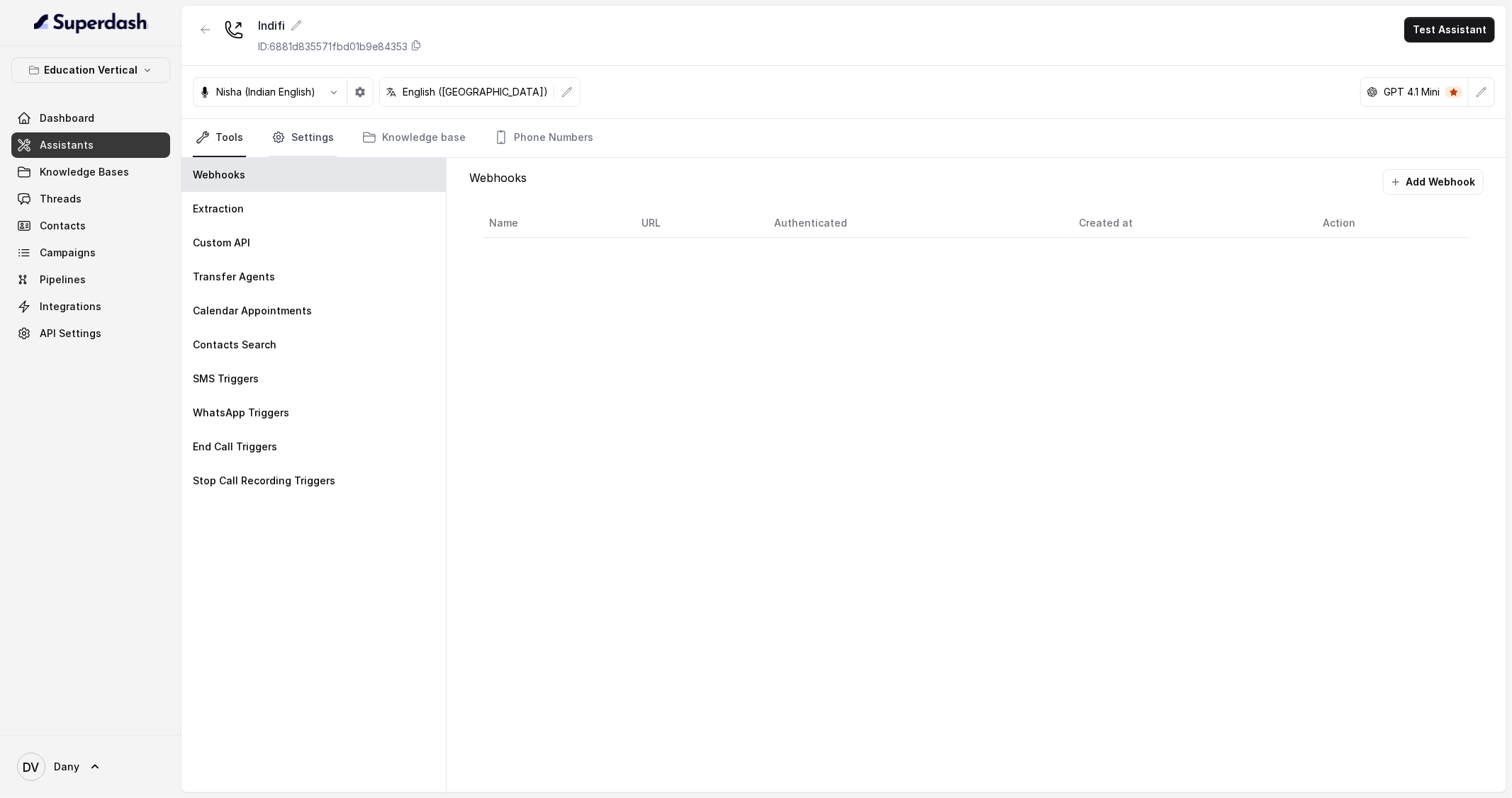
click at [316, 130] on link "Settings" at bounding box center [302, 138] width 68 height 39
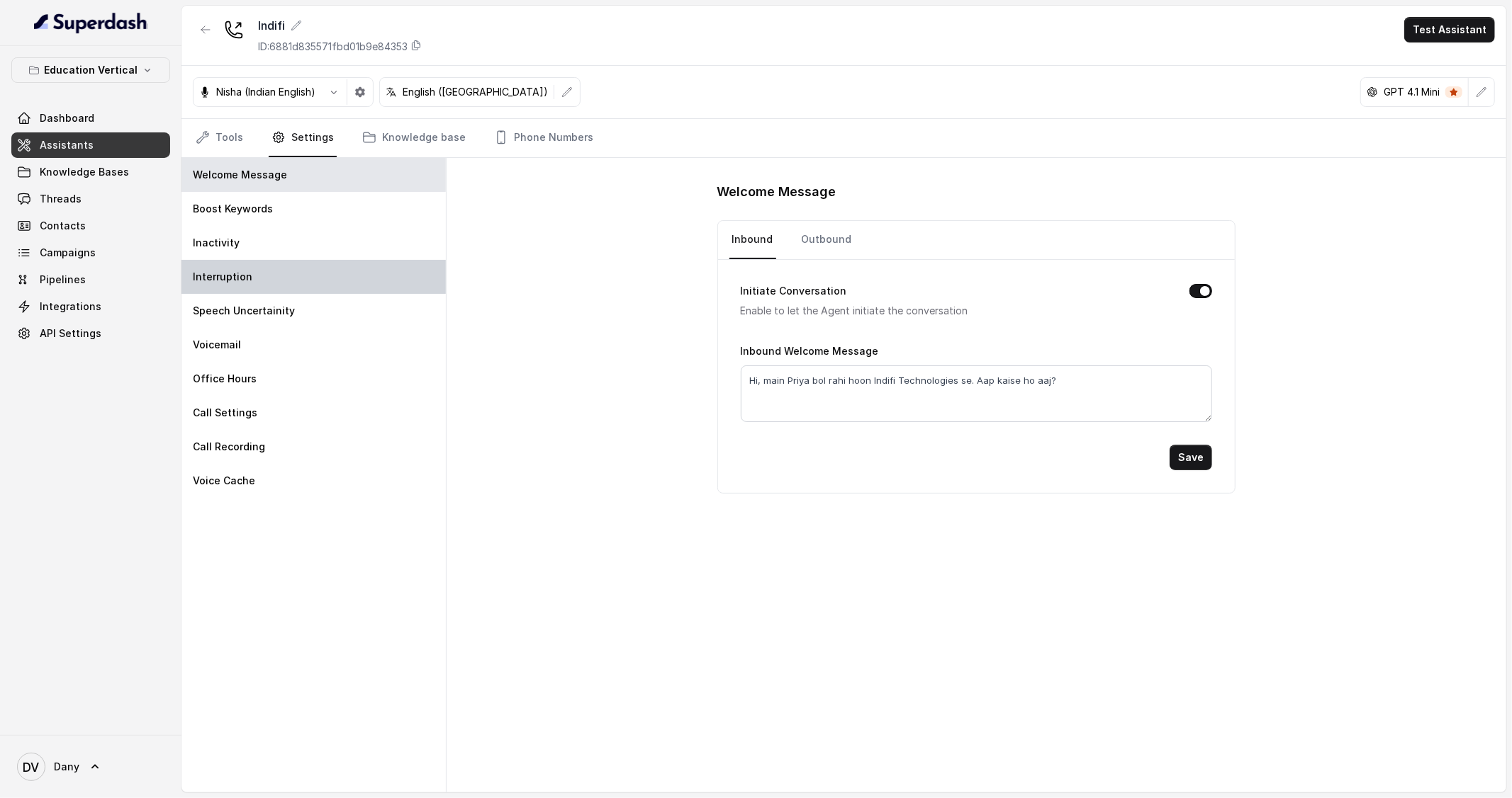
click at [298, 281] on div "Interruption" at bounding box center [313, 276] width 265 height 34
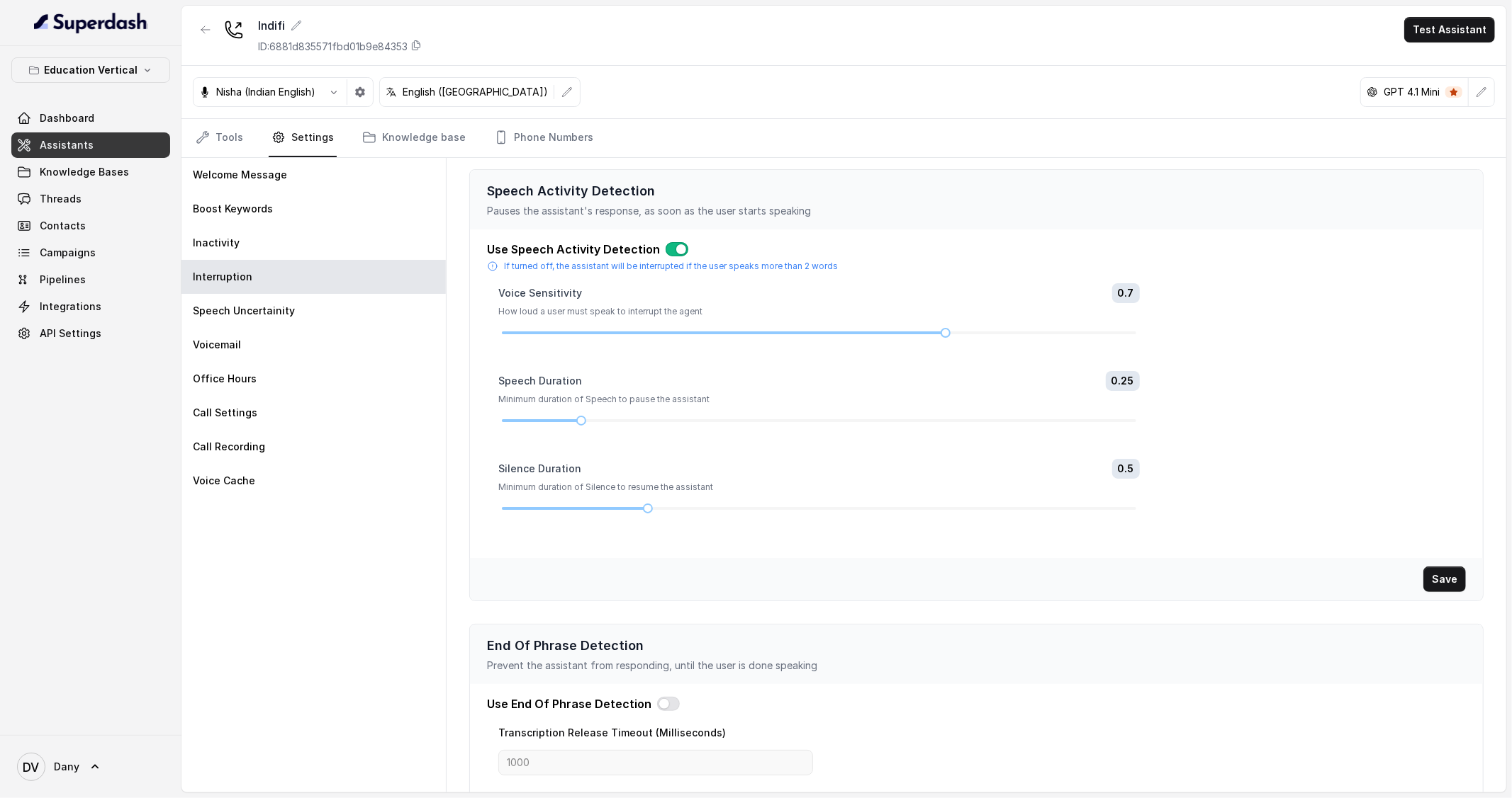
scroll to position [57, 0]
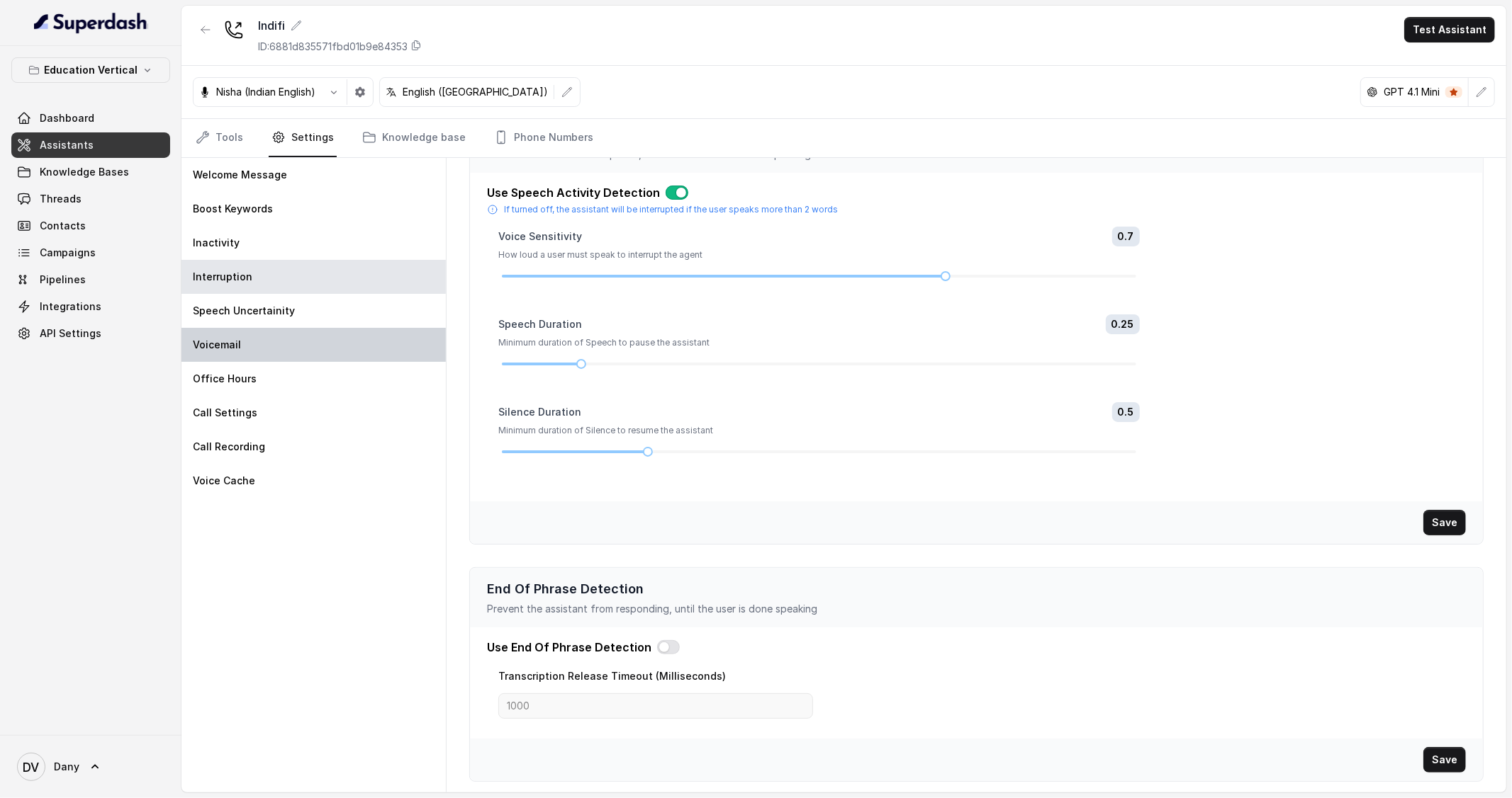
click at [296, 343] on div "Voicemail" at bounding box center [313, 345] width 265 height 34
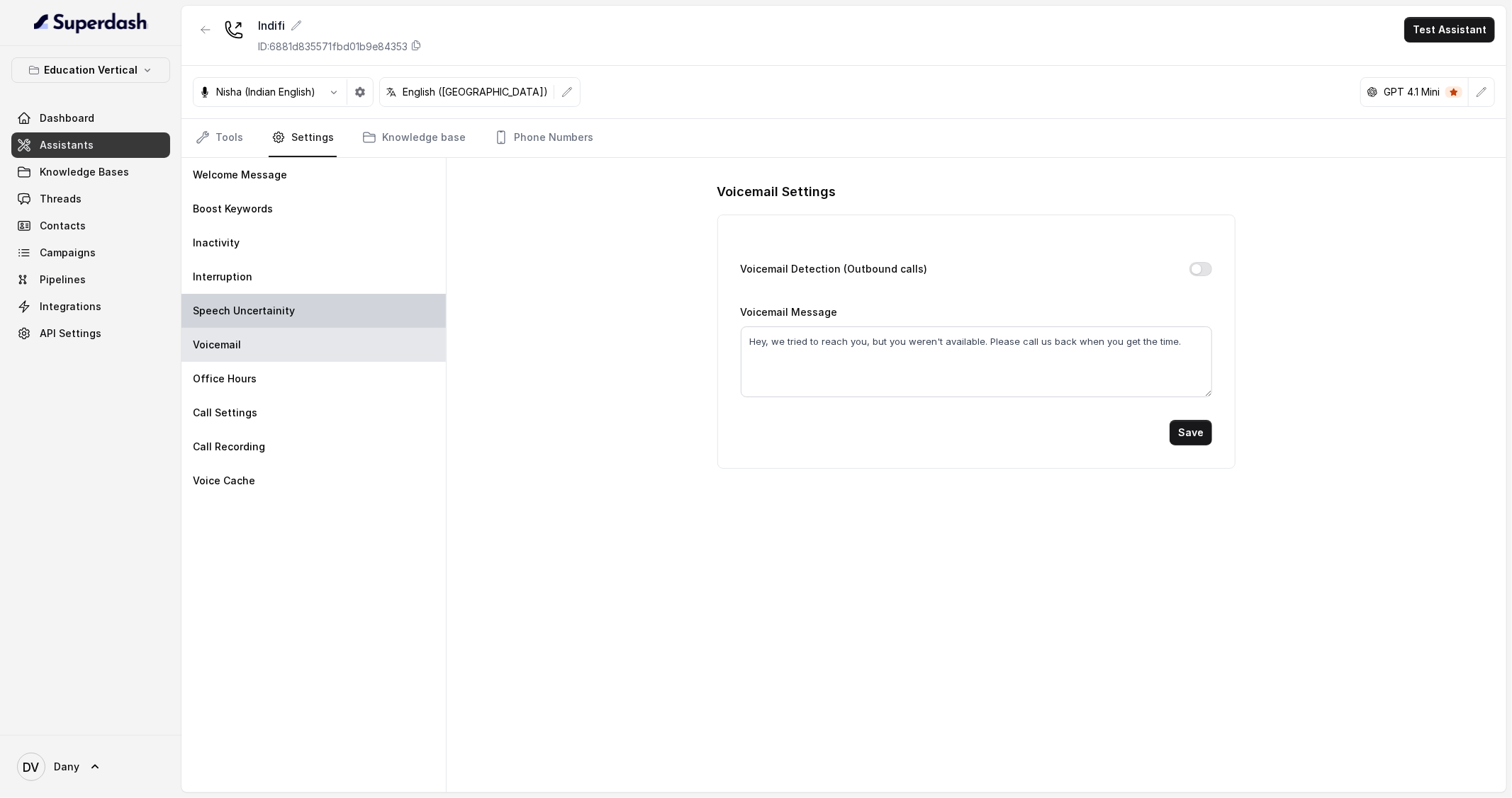
click at [289, 319] on div "Speech Uncertainity" at bounding box center [313, 311] width 265 height 34
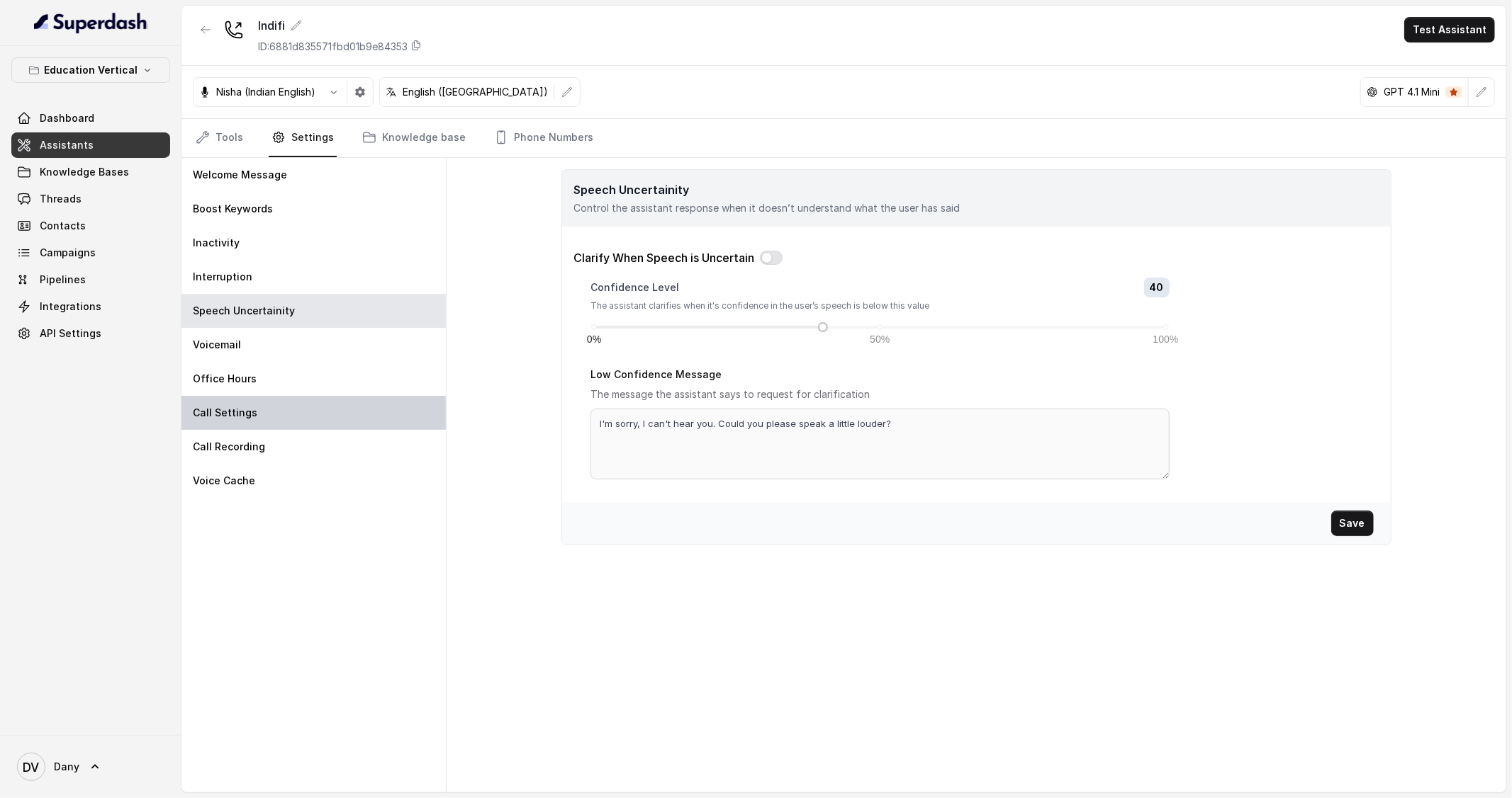
click at [260, 427] on div "Call Settings" at bounding box center [313, 413] width 265 height 34
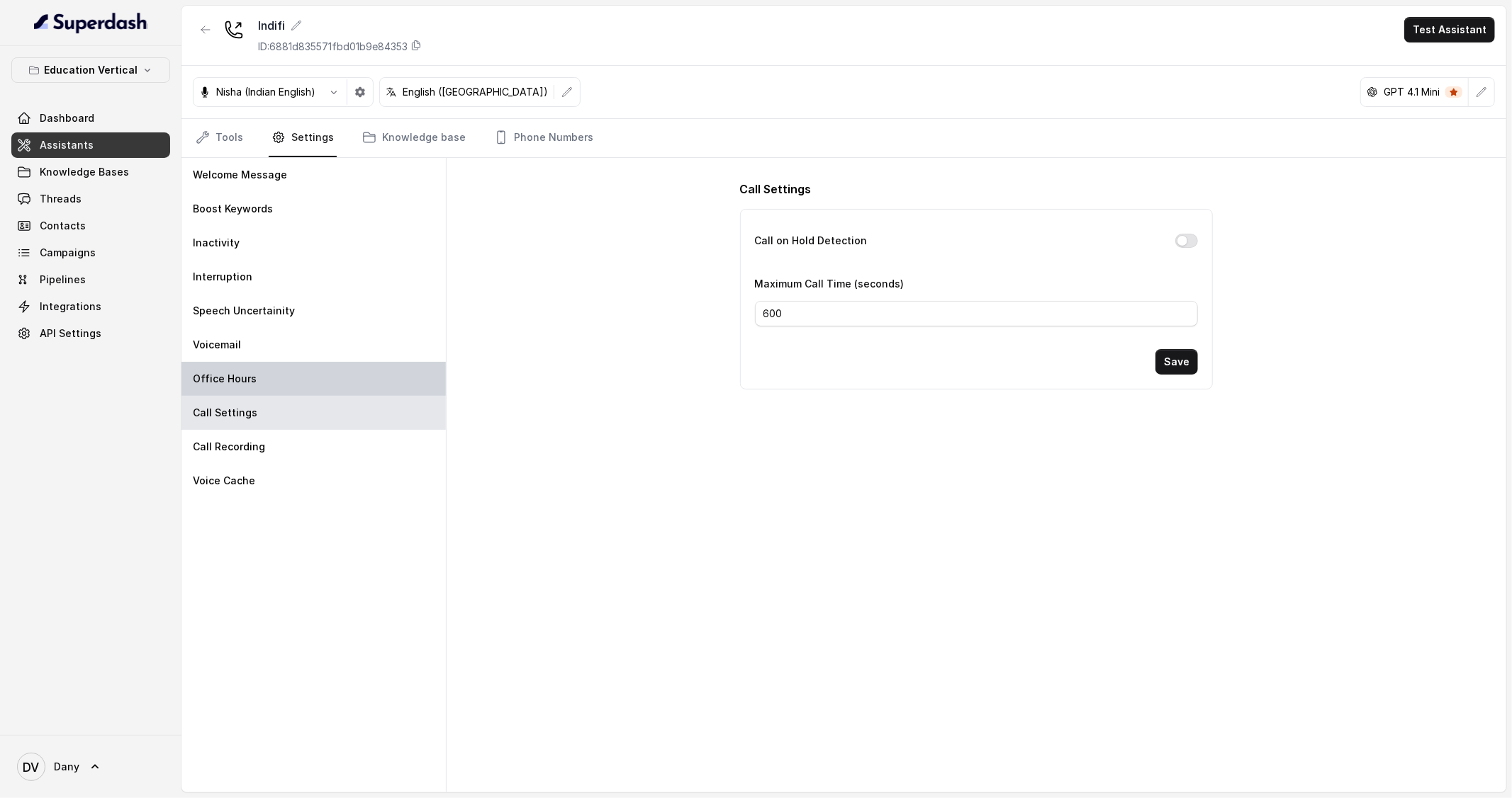
click at [265, 376] on div "Office Hours" at bounding box center [313, 379] width 265 height 34
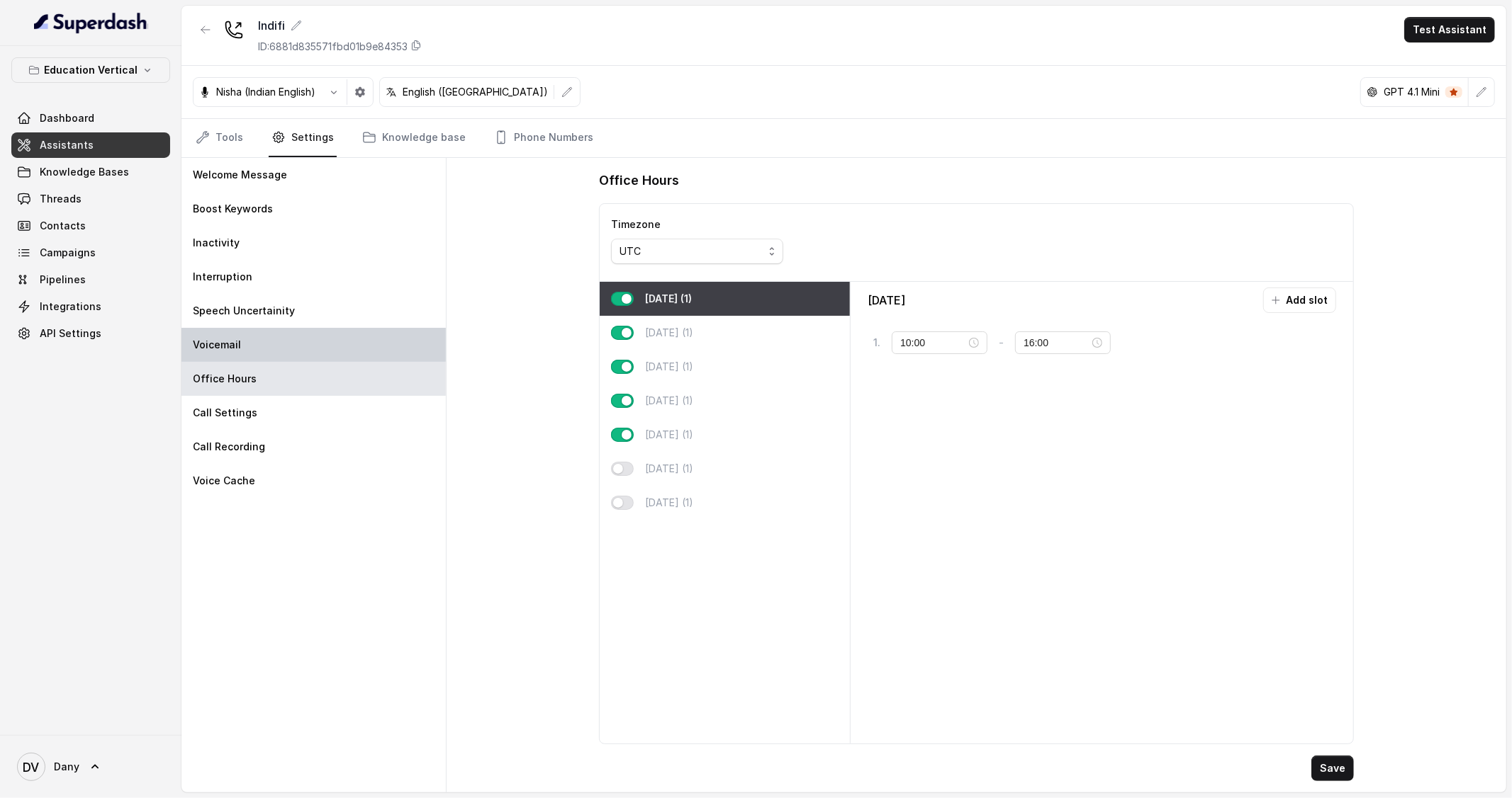
click at [267, 332] on div "Voicemail" at bounding box center [313, 345] width 265 height 34
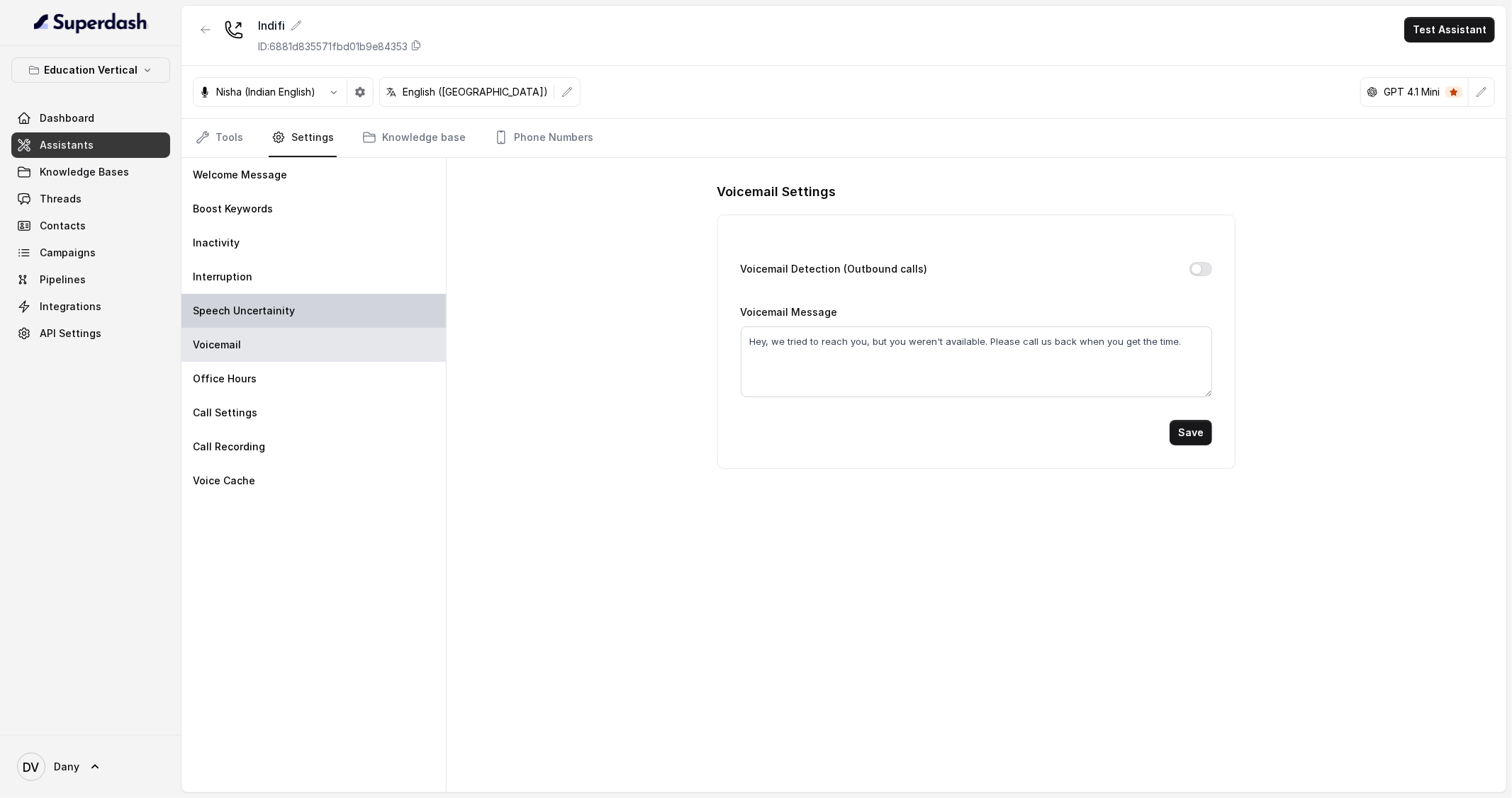
click at [286, 314] on p "Speech Uncertainity" at bounding box center [243, 311] width 102 height 14
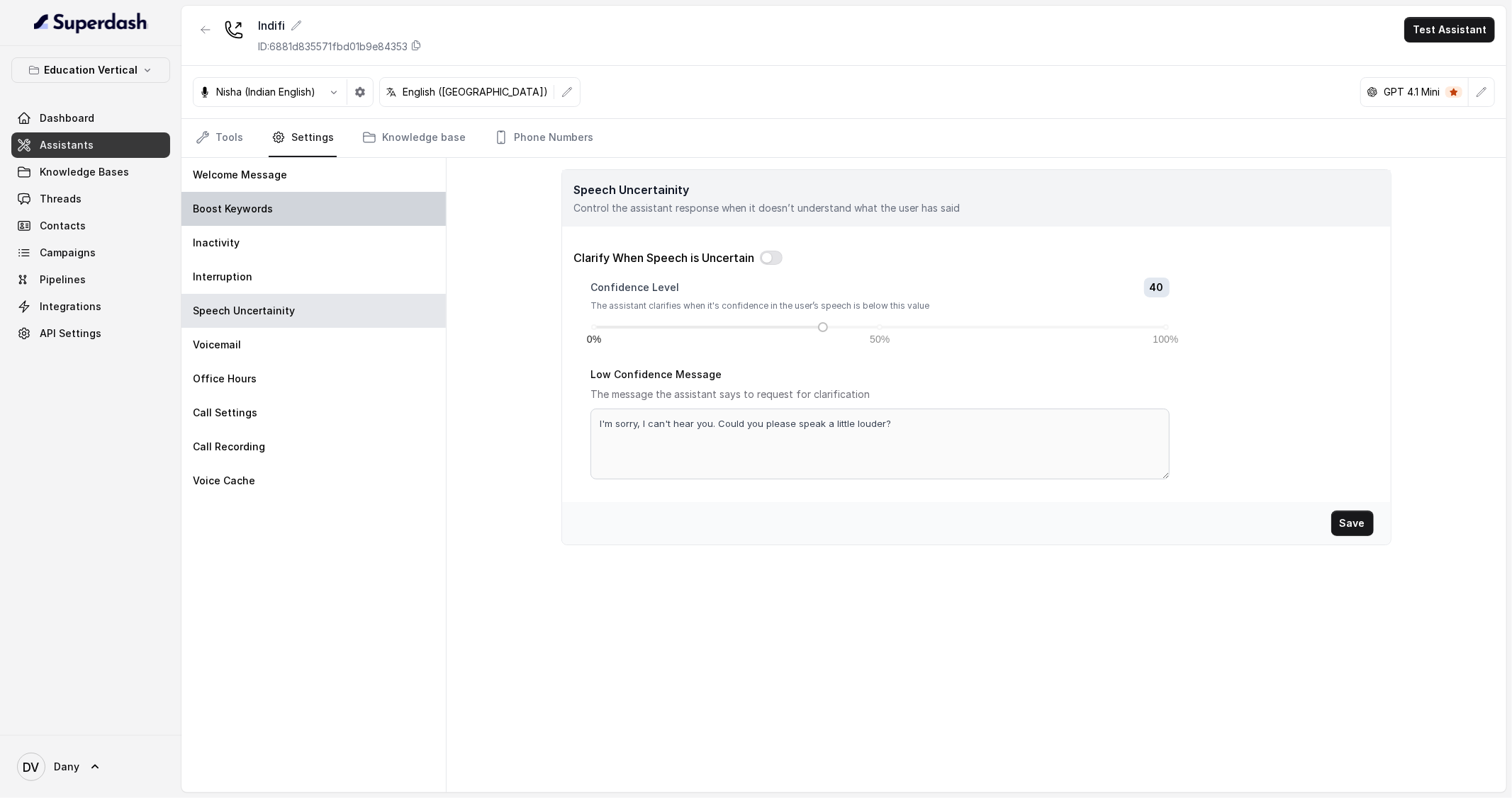
click at [249, 210] on p "Boost Keywords" at bounding box center [232, 208] width 80 height 14
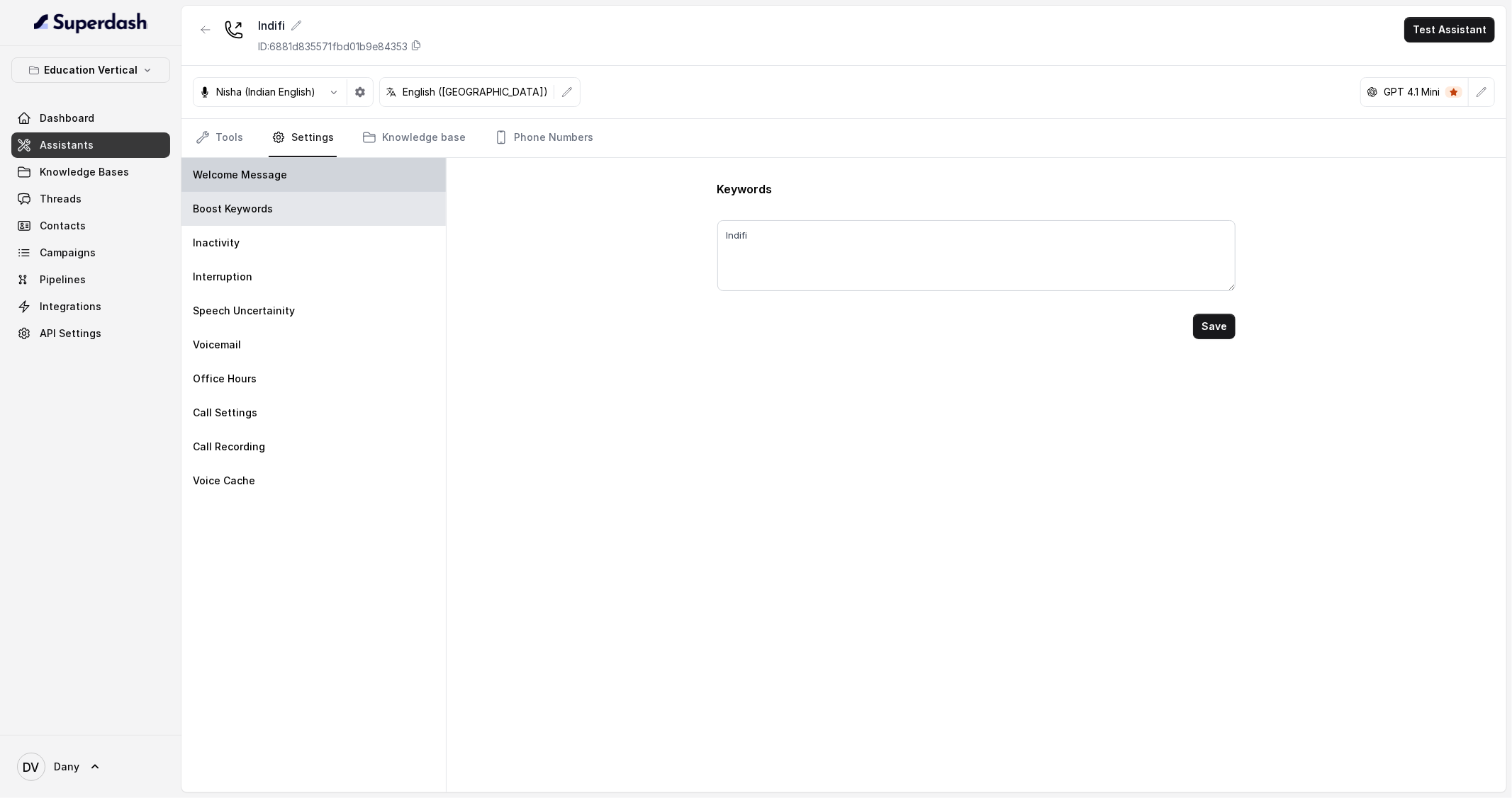
click at [259, 173] on p "Welcome Message" at bounding box center [240, 174] width 94 height 14
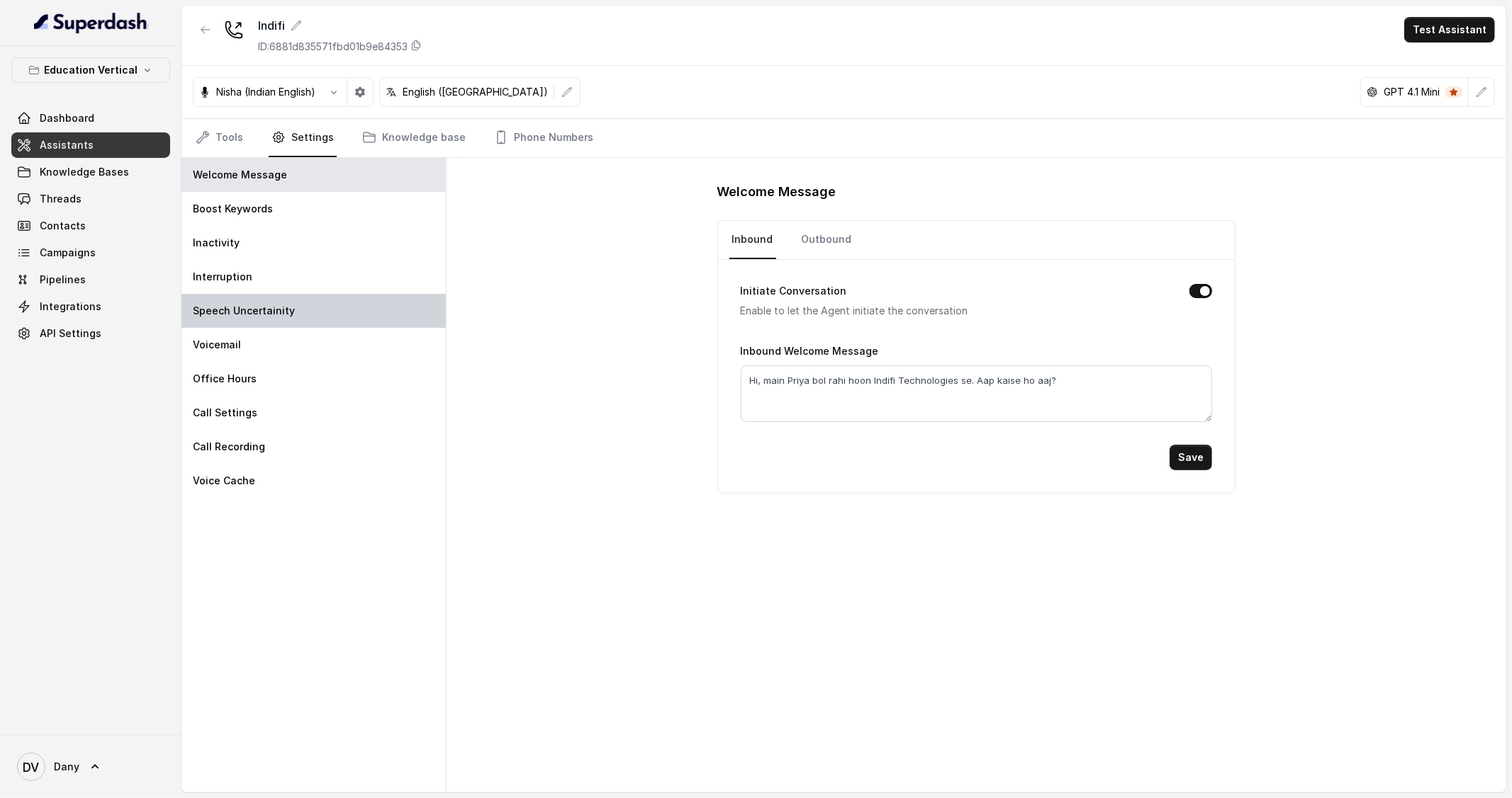
click at [237, 299] on div "Speech Uncertainity" at bounding box center [313, 311] width 265 height 34
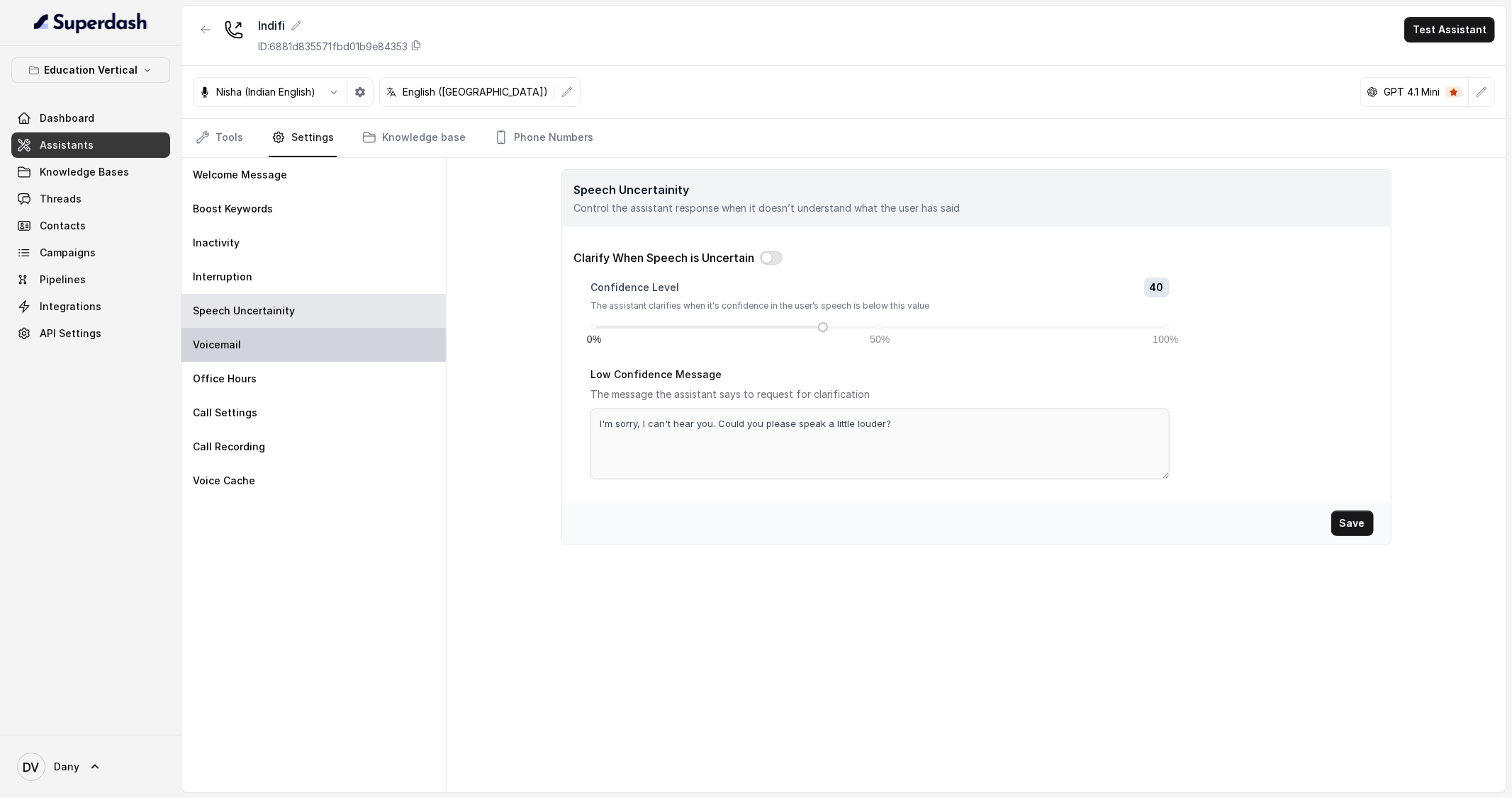
click at [370, 336] on div "Voicemail" at bounding box center [313, 345] width 265 height 34
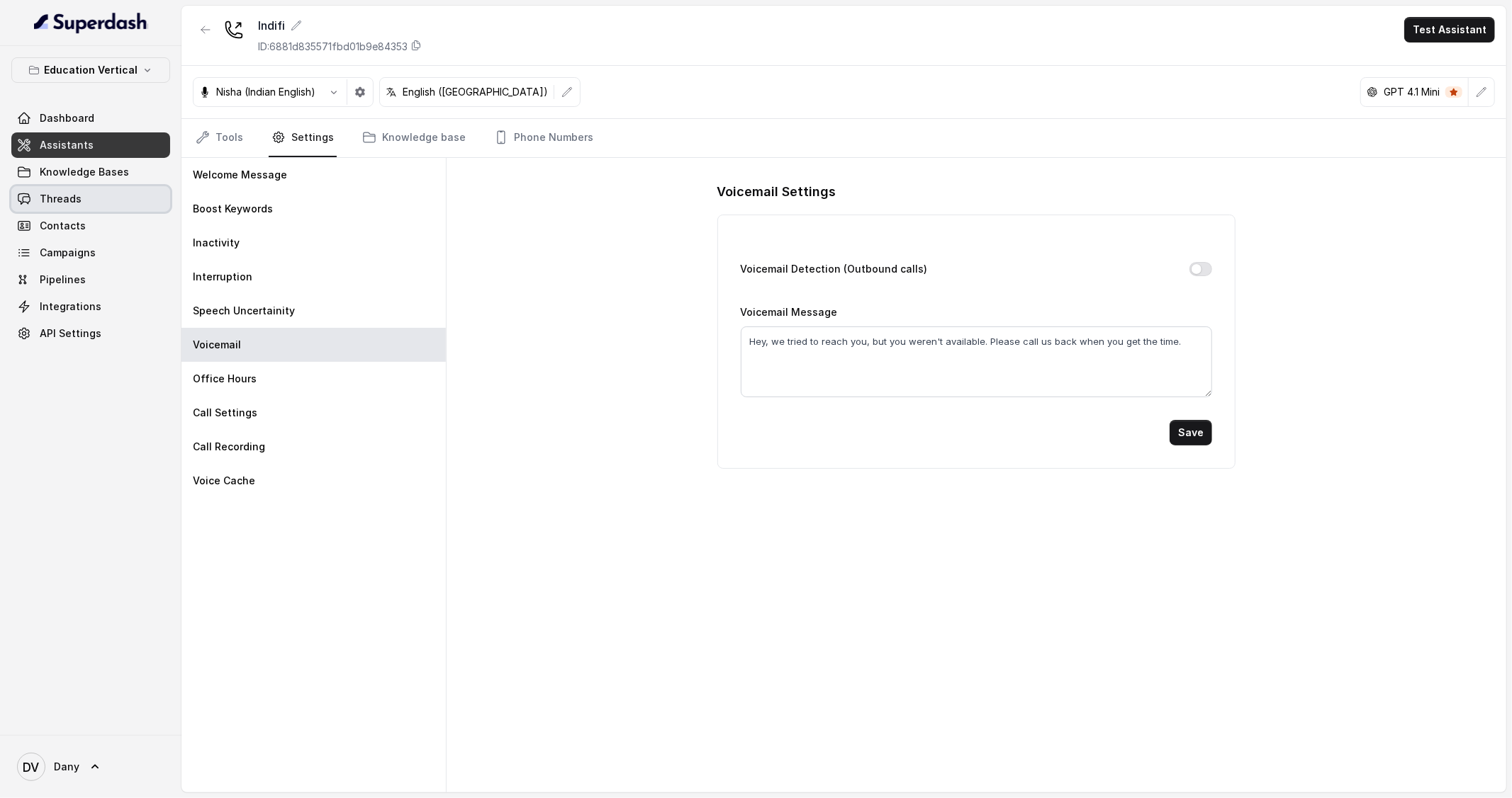
click at [78, 195] on link "Threads" at bounding box center [90, 199] width 159 height 26
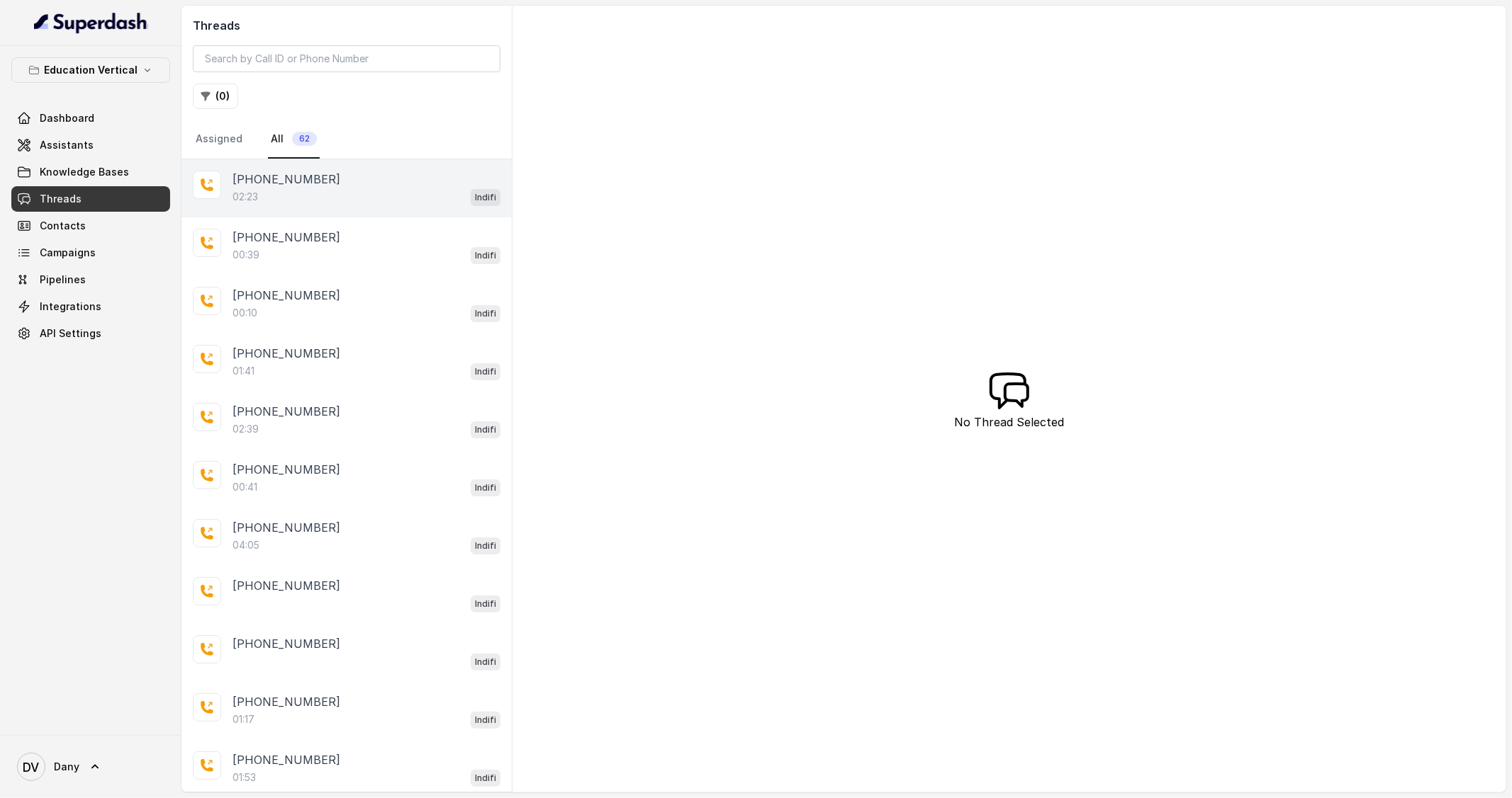
click at [386, 188] on div "02:23 Indifi" at bounding box center [366, 197] width 268 height 18
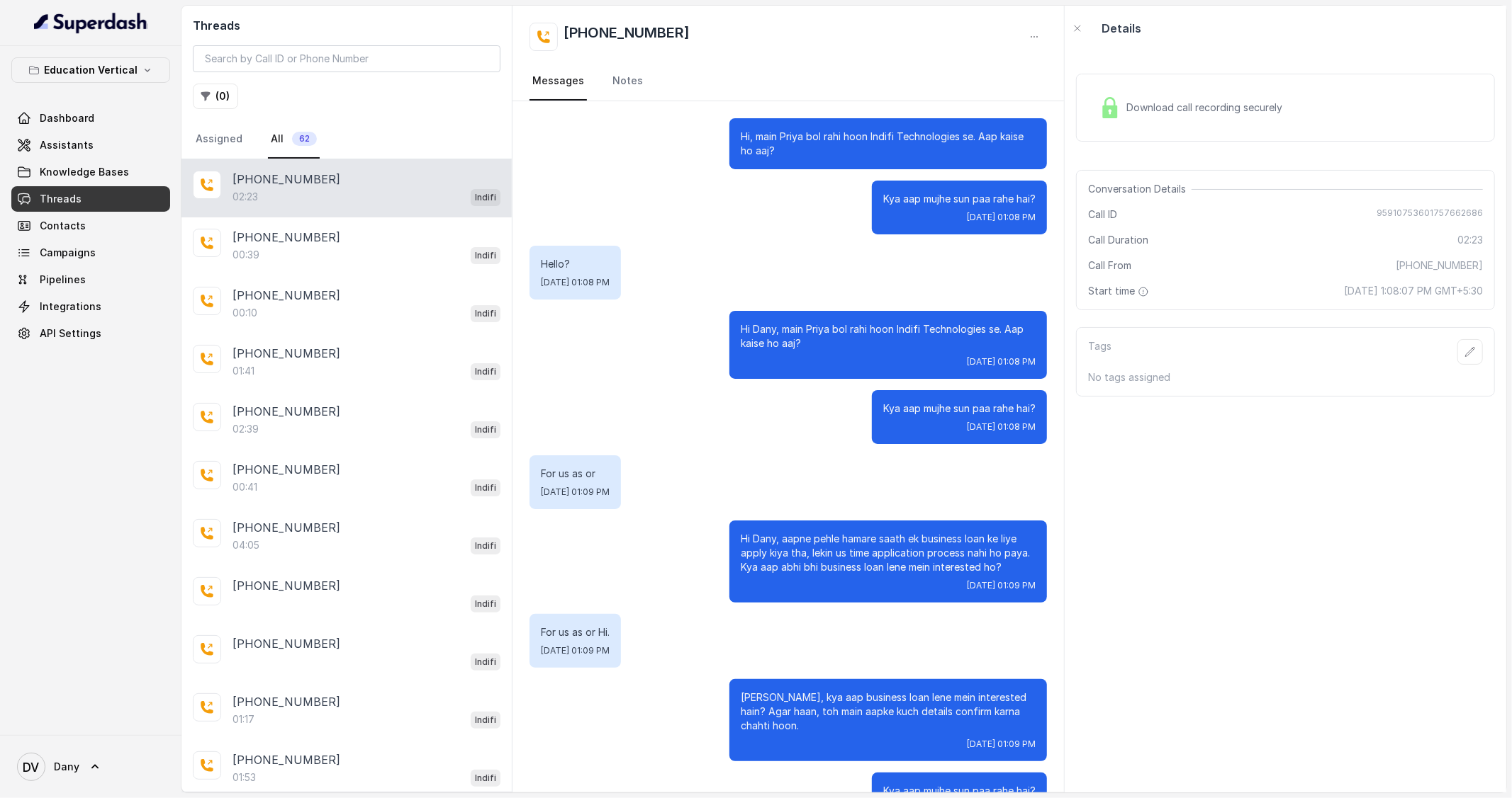
click at [120, 111] on link "Dashboard" at bounding box center [90, 119] width 159 height 26
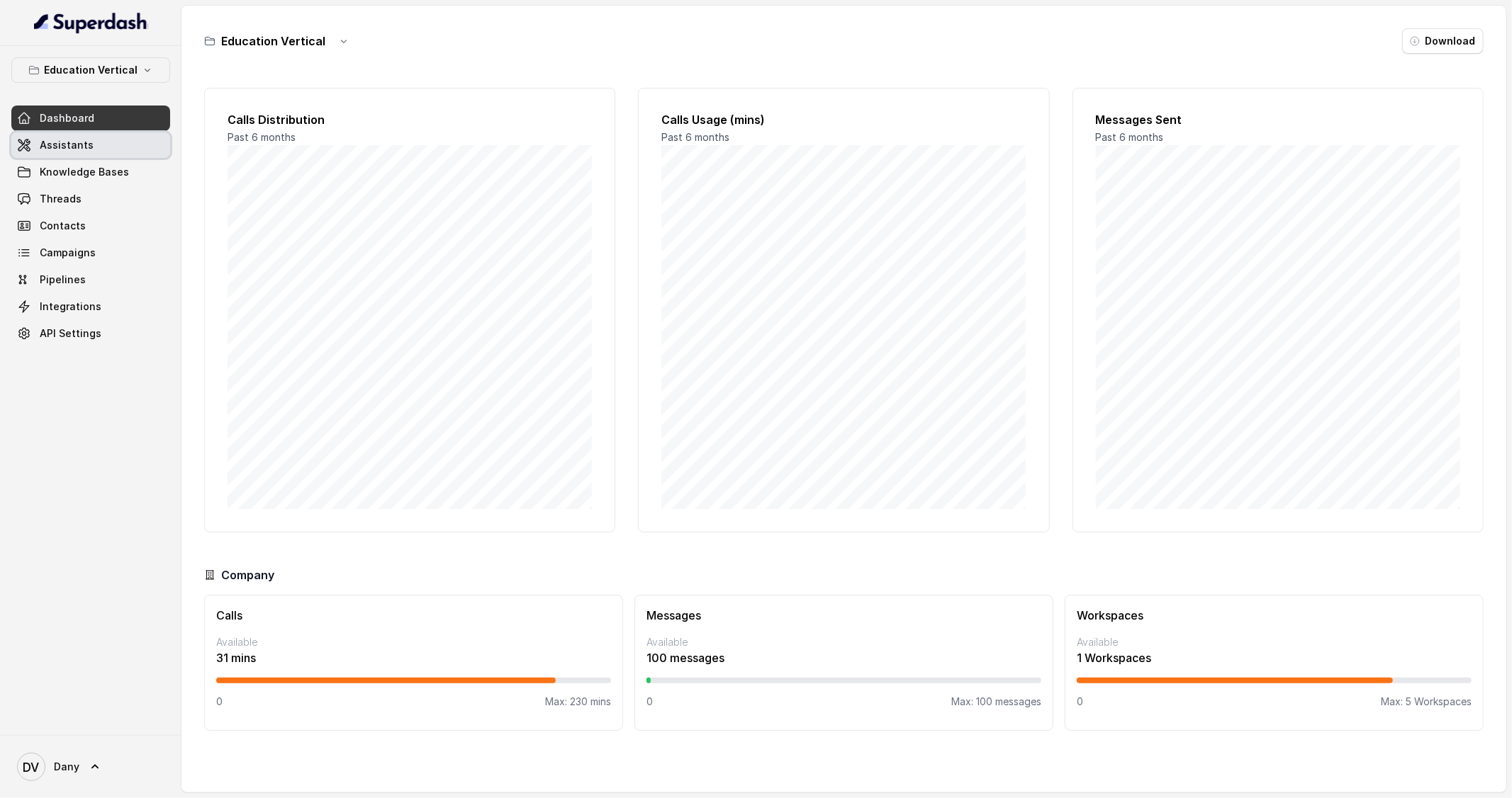
click at [124, 158] on link "Assistants" at bounding box center [90, 146] width 159 height 26
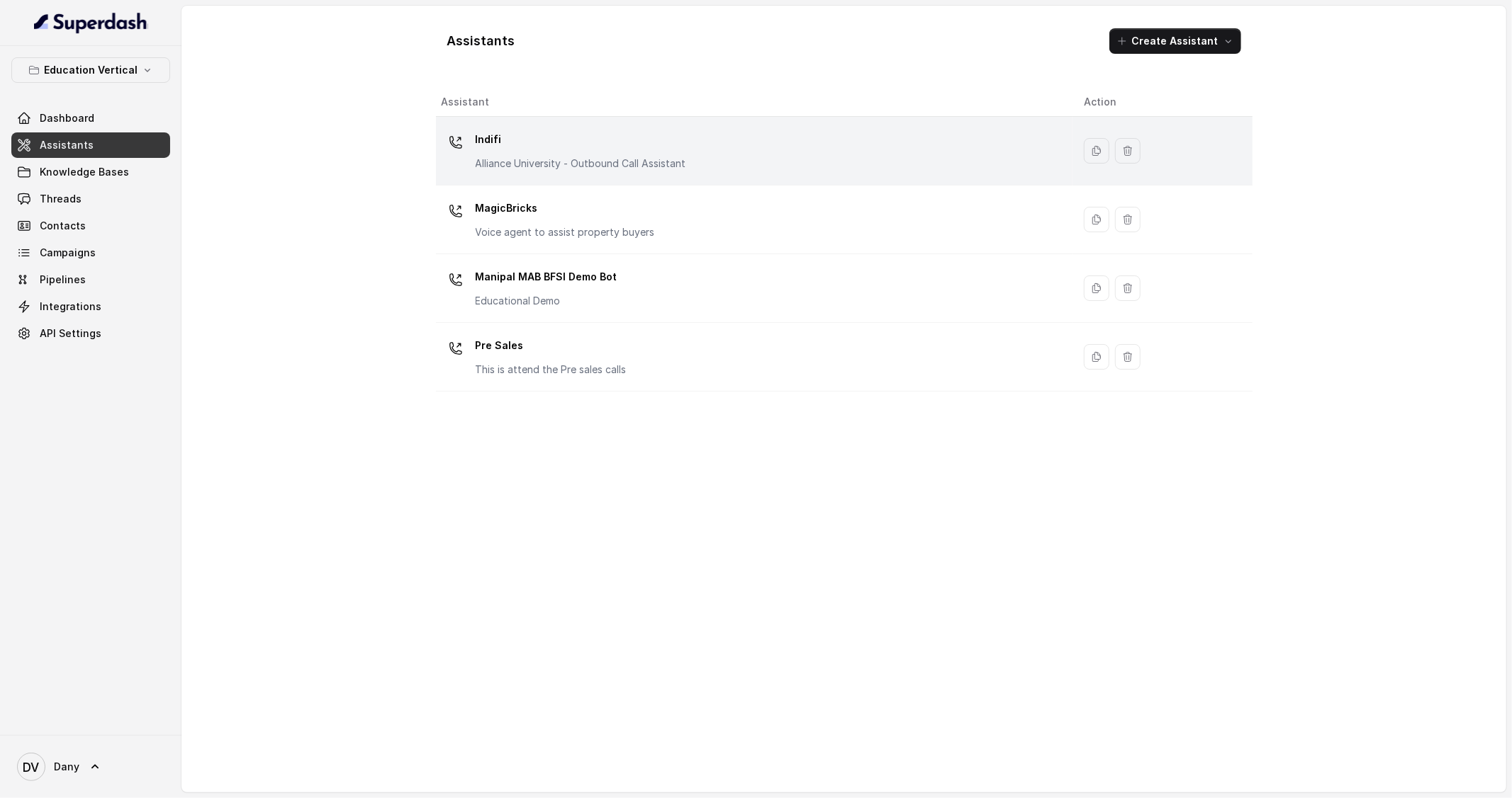
click at [768, 139] on div "Indifi Alliance University - Outbound Call Assistant" at bounding box center [751, 150] width 620 height 45
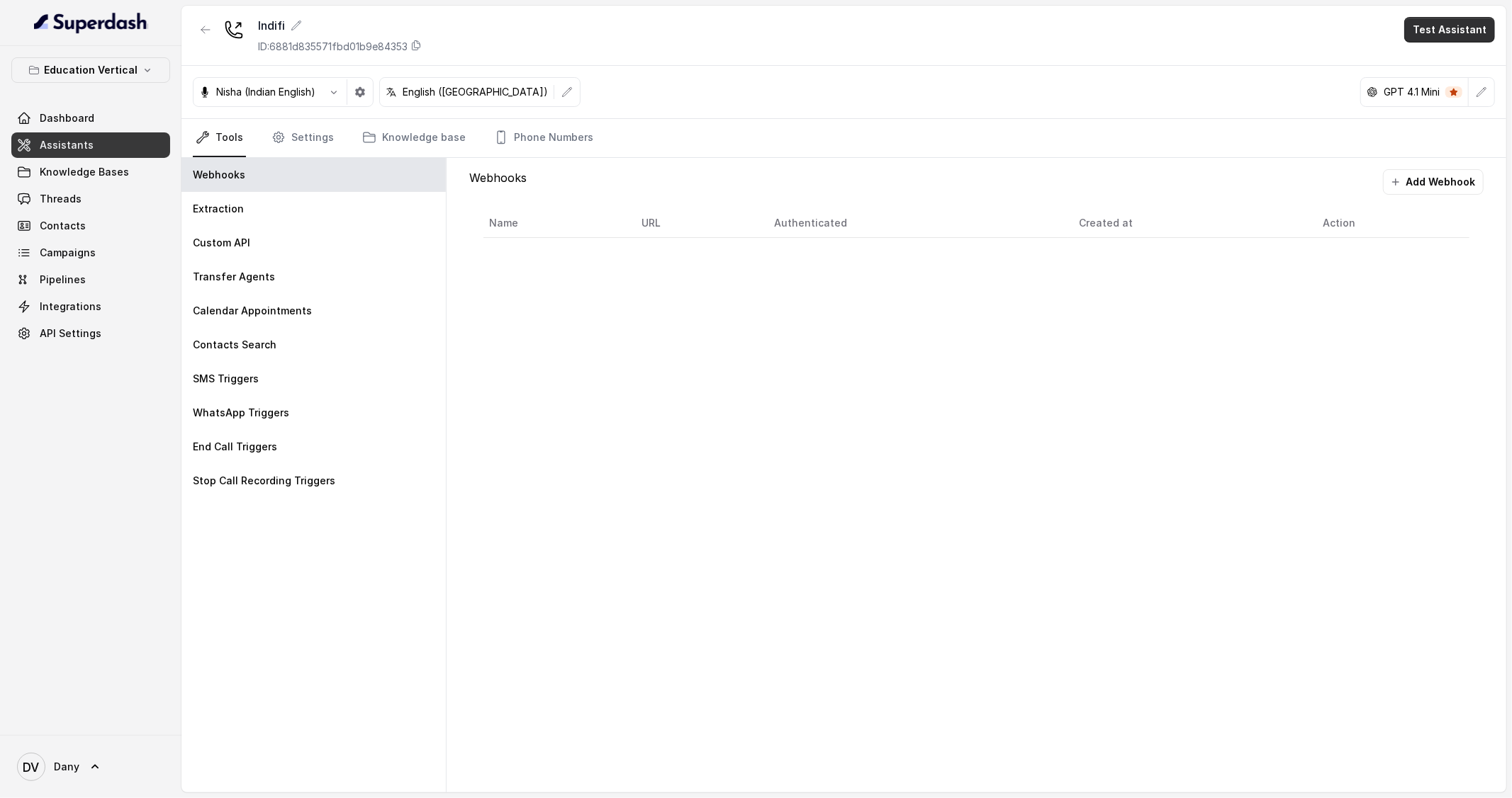
click at [1435, 33] on button "Test Assistant" at bounding box center [1449, 29] width 90 height 26
click at [1427, 65] on button "Phone Call" at bounding box center [1452, 64] width 89 height 26
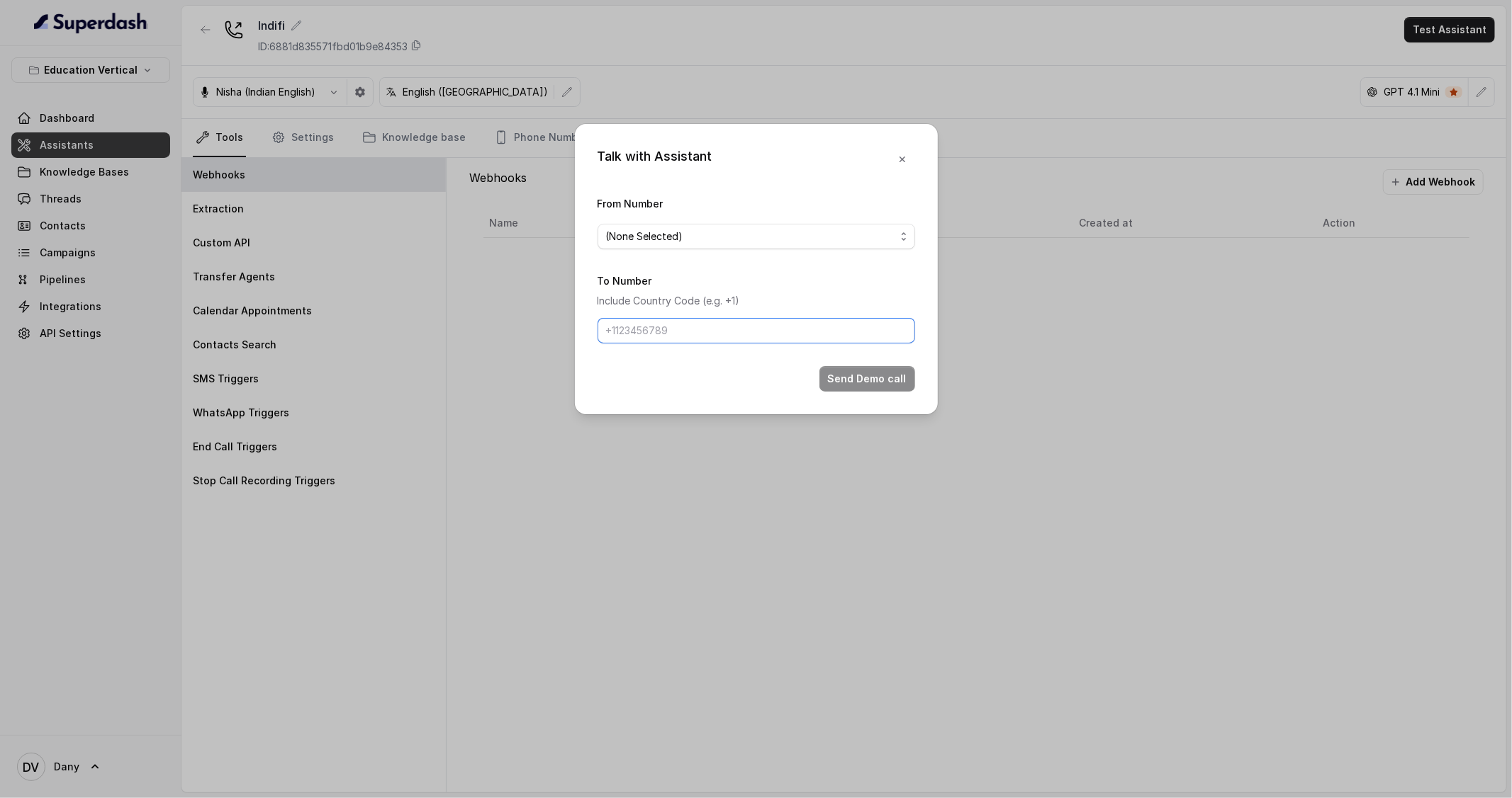
click at [713, 331] on input "To Number" at bounding box center [756, 331] width 317 height 26
click at [731, 220] on div "From Number (None Selected)" at bounding box center [756, 221] width 317 height 54
click at [717, 235] on span "(None Selected)" at bounding box center [750, 237] width 289 height 17
click at [700, 288] on span "9591075360" at bounding box center [762, 294] width 282 height 17
click at [673, 318] on input "To Number" at bounding box center [756, 331] width 317 height 26
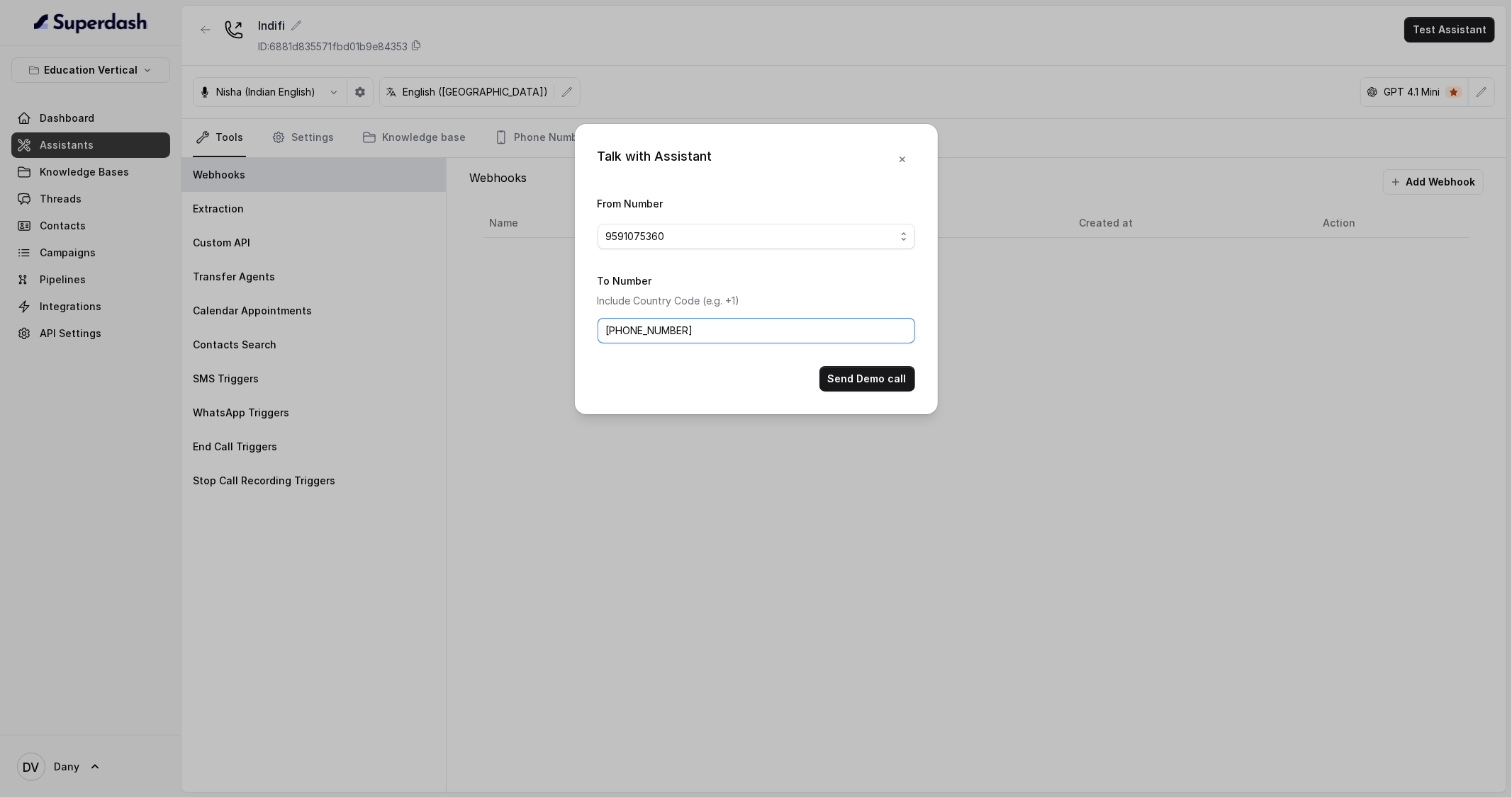
type input "+919590458550"
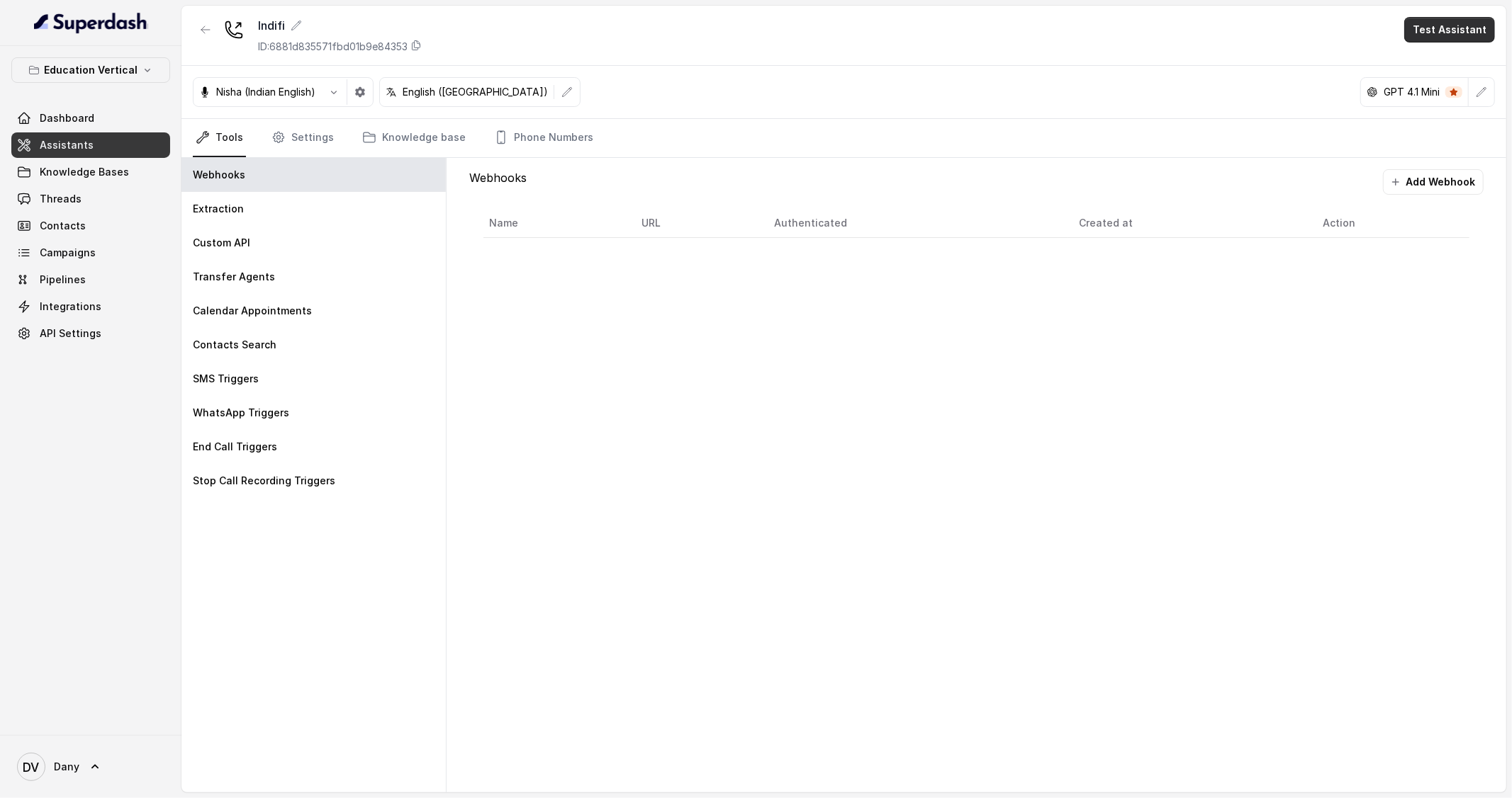
click at [1456, 26] on button "Test Assistant" at bounding box center [1449, 29] width 90 height 26
click at [1486, 70] on button "Phone Call" at bounding box center [1452, 64] width 89 height 26
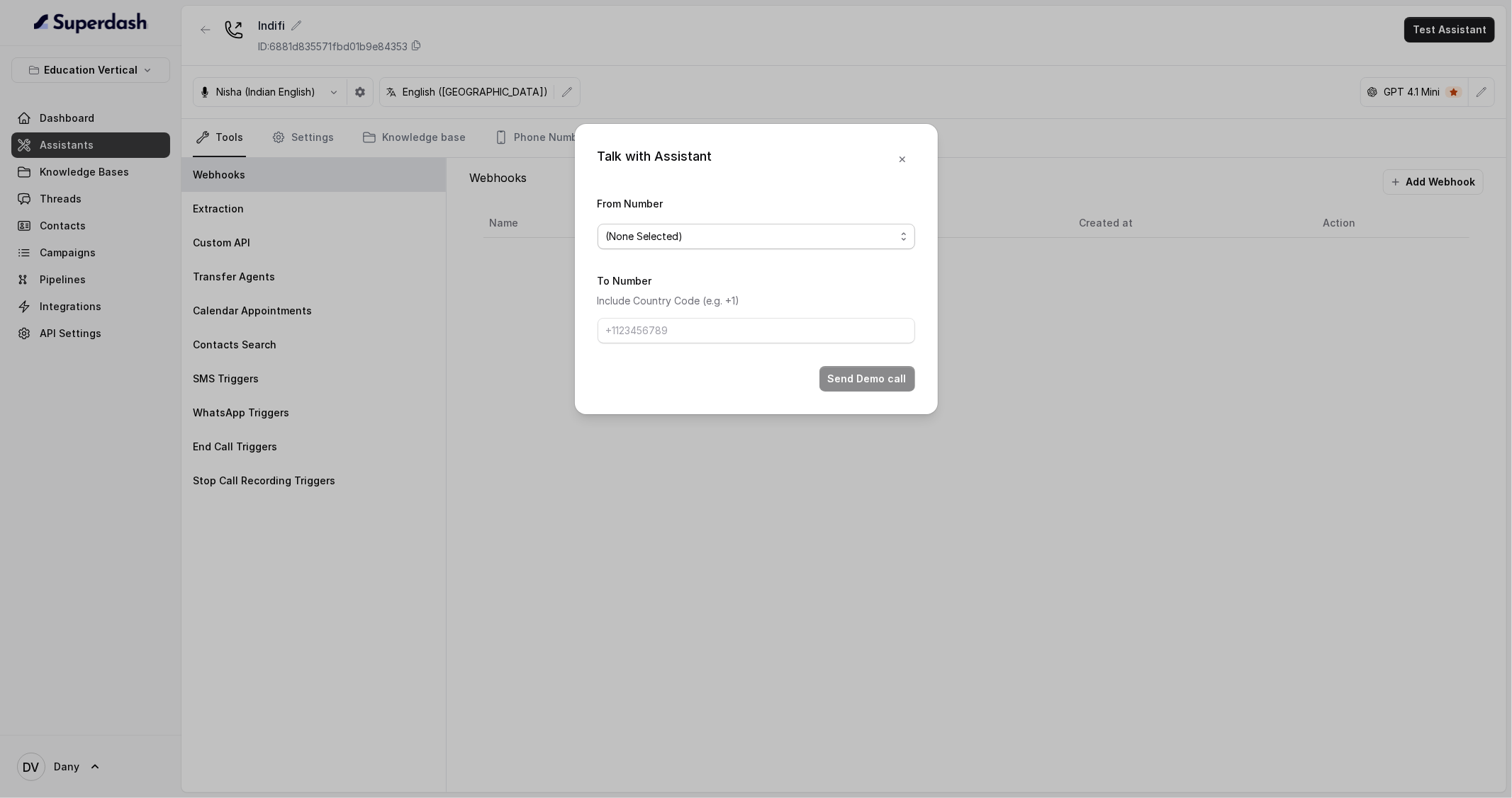
click at [699, 247] on span "(None Selected)" at bounding box center [756, 237] width 317 height 26
click at [670, 279] on div "(None Selected)" at bounding box center [755, 269] width 312 height 26
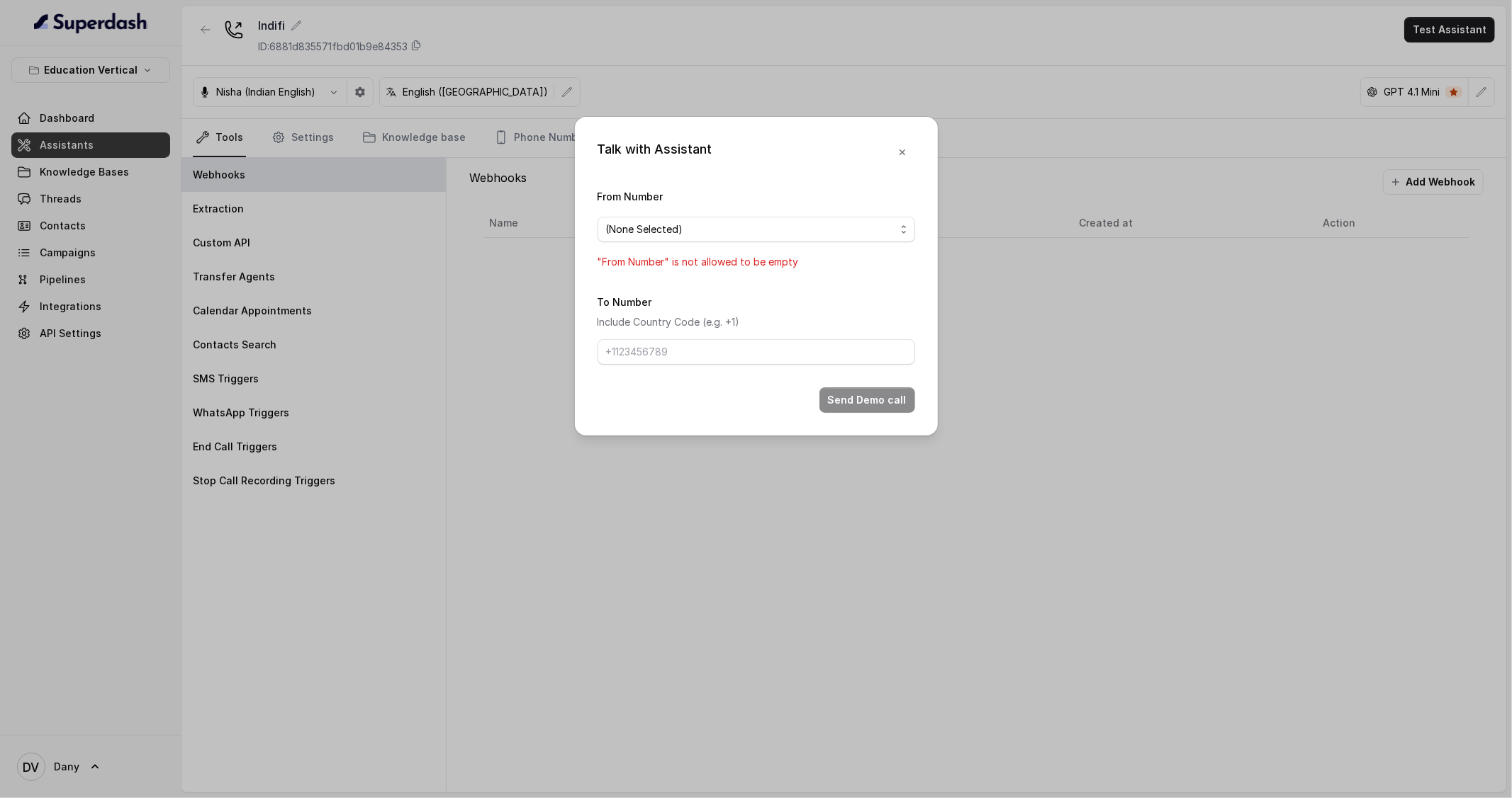
click at [664, 241] on span "(None Selected)" at bounding box center [756, 229] width 317 height 26
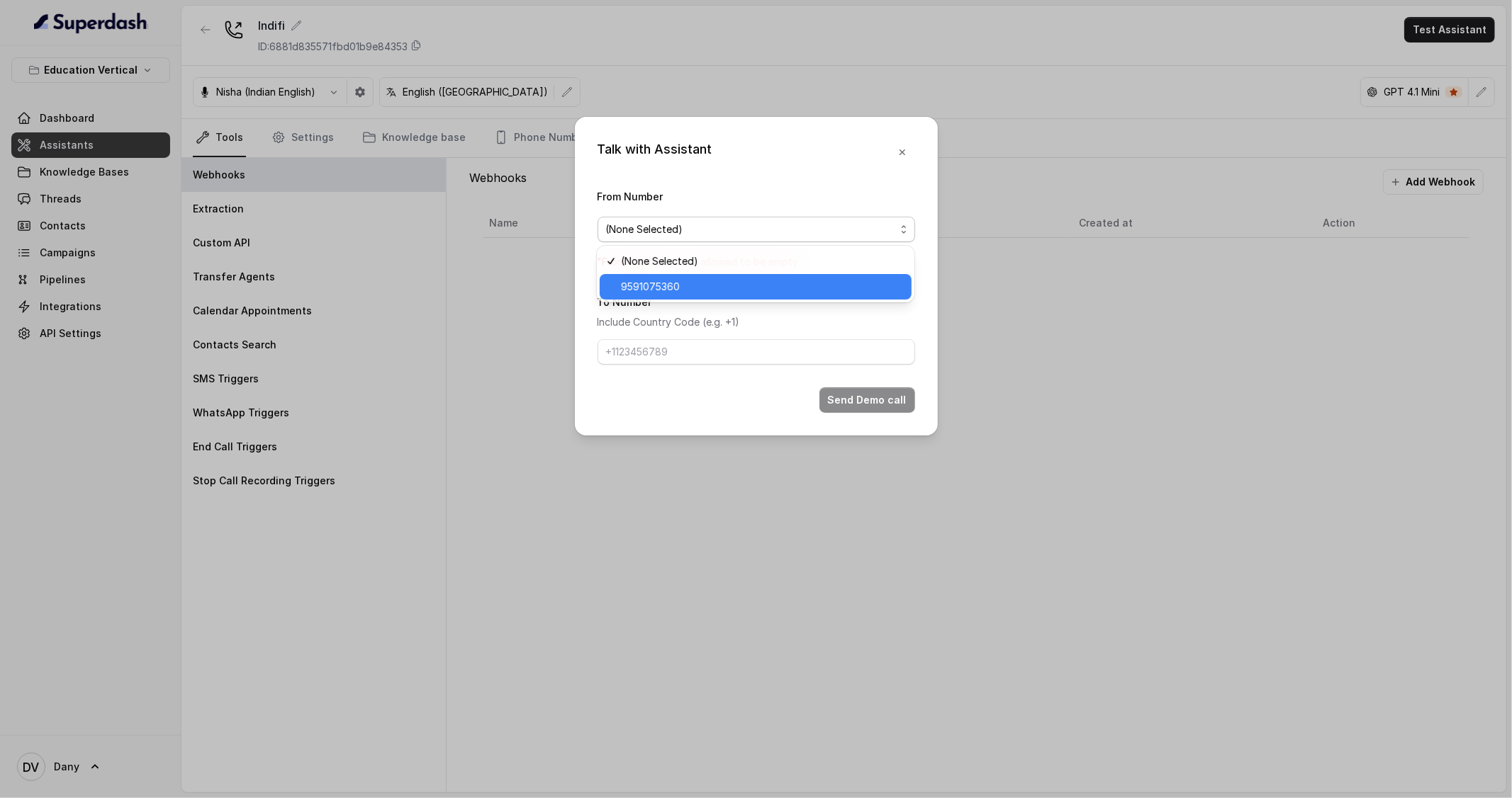
click at [657, 290] on span "9591075360" at bounding box center [762, 287] width 282 height 17
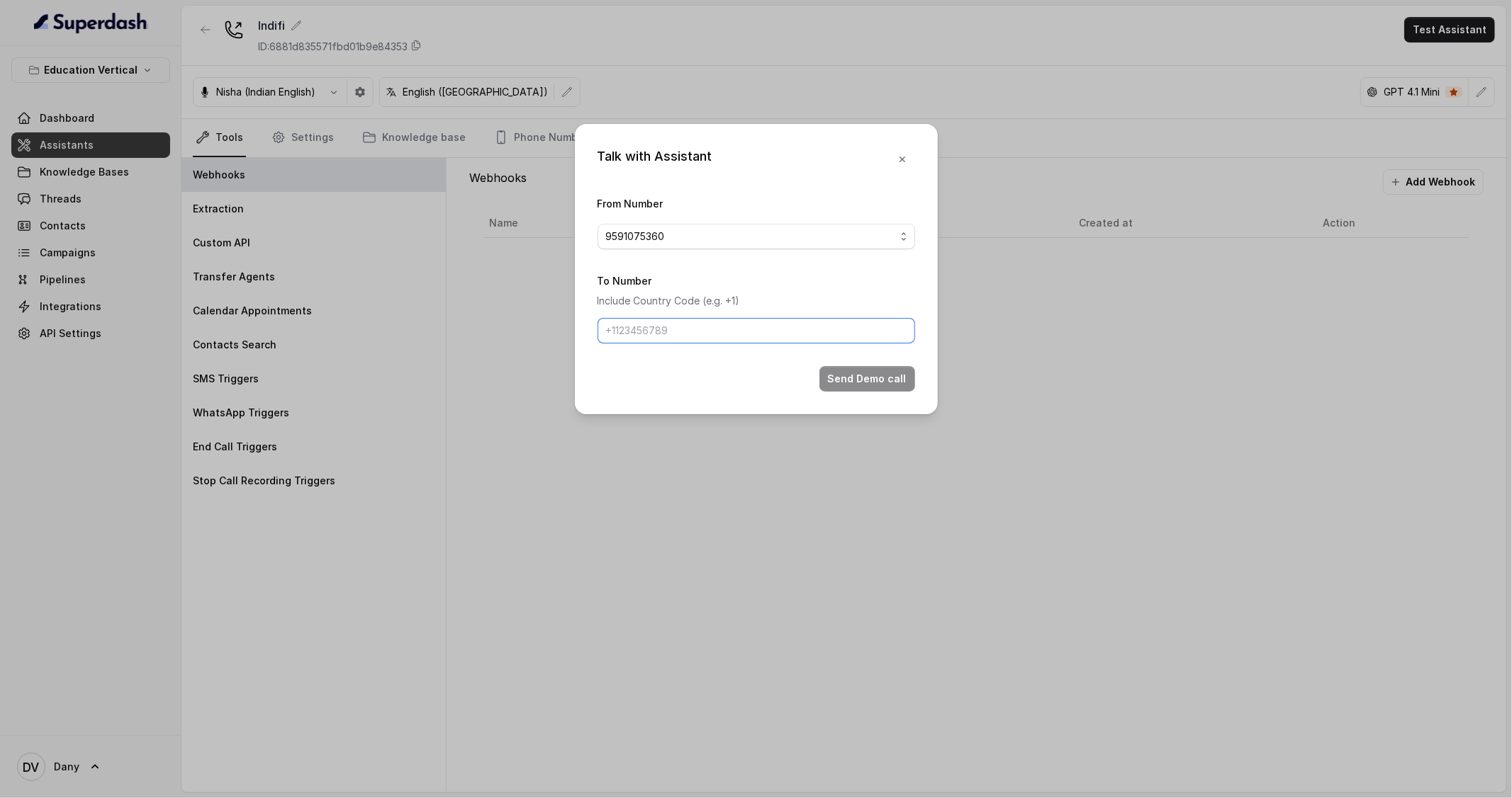
click at [649, 341] on input "To Number" at bounding box center [756, 331] width 317 height 26
type input "9590458550"
click at [839, 384] on button "Send Demo call" at bounding box center [868, 379] width 96 height 26
